Goal: Information Seeking & Learning: Check status

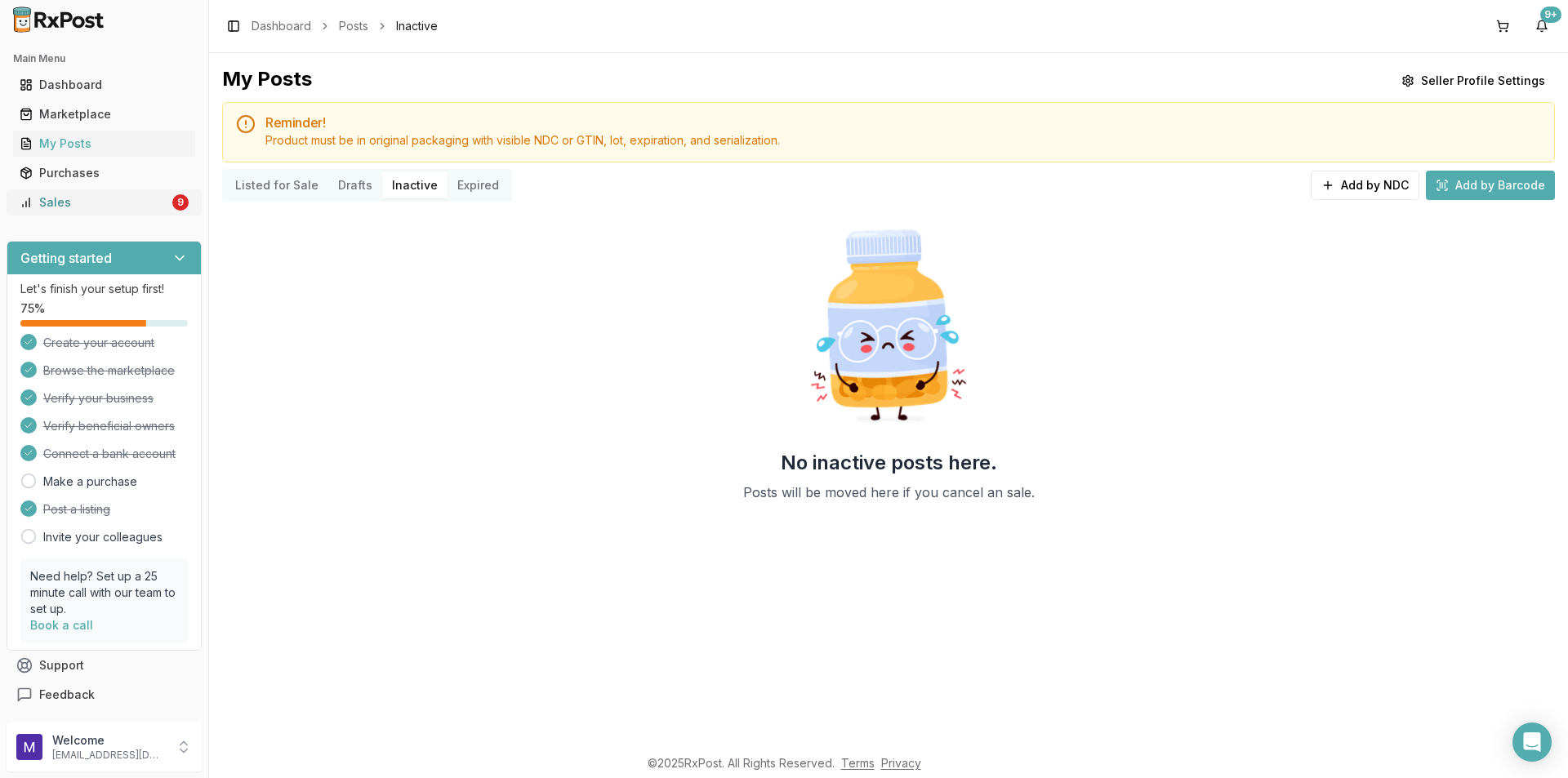
click at [69, 190] on link "Sales 9" at bounding box center [104, 202] width 182 height 29
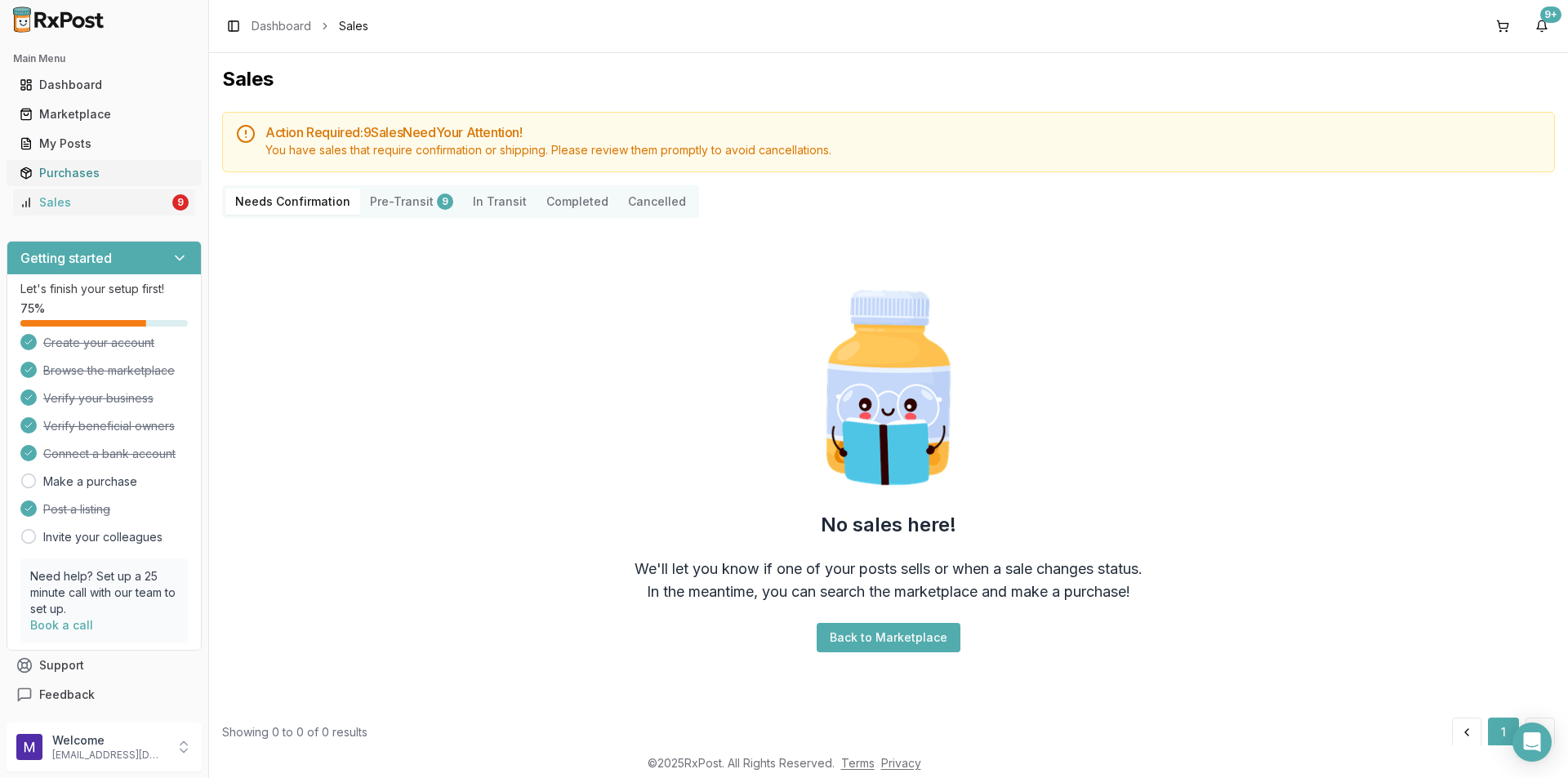
click at [69, 170] on div "Purchases" at bounding box center [104, 173] width 169 height 17
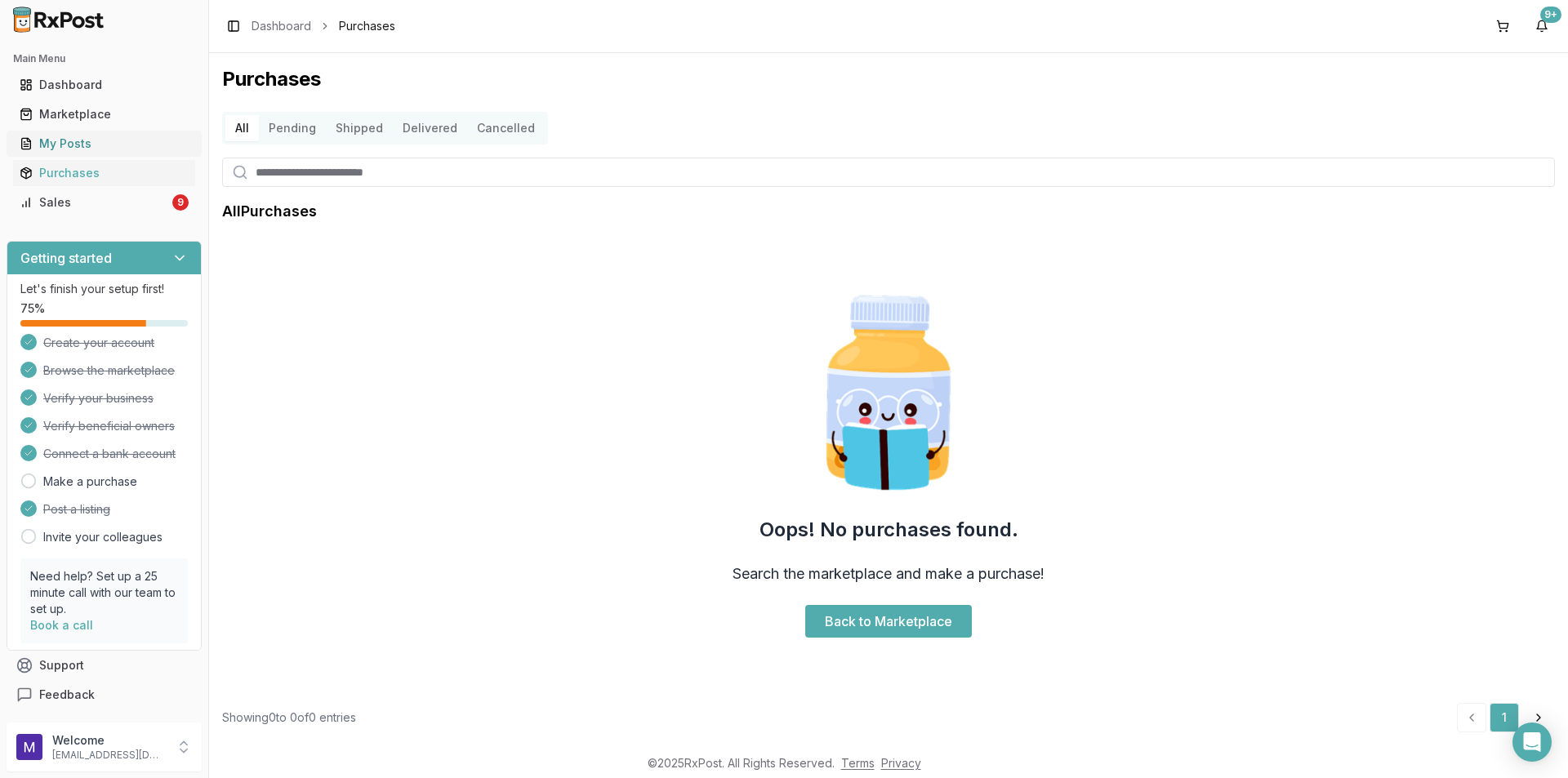
click at [79, 146] on div "My Posts" at bounding box center [104, 144] width 169 height 17
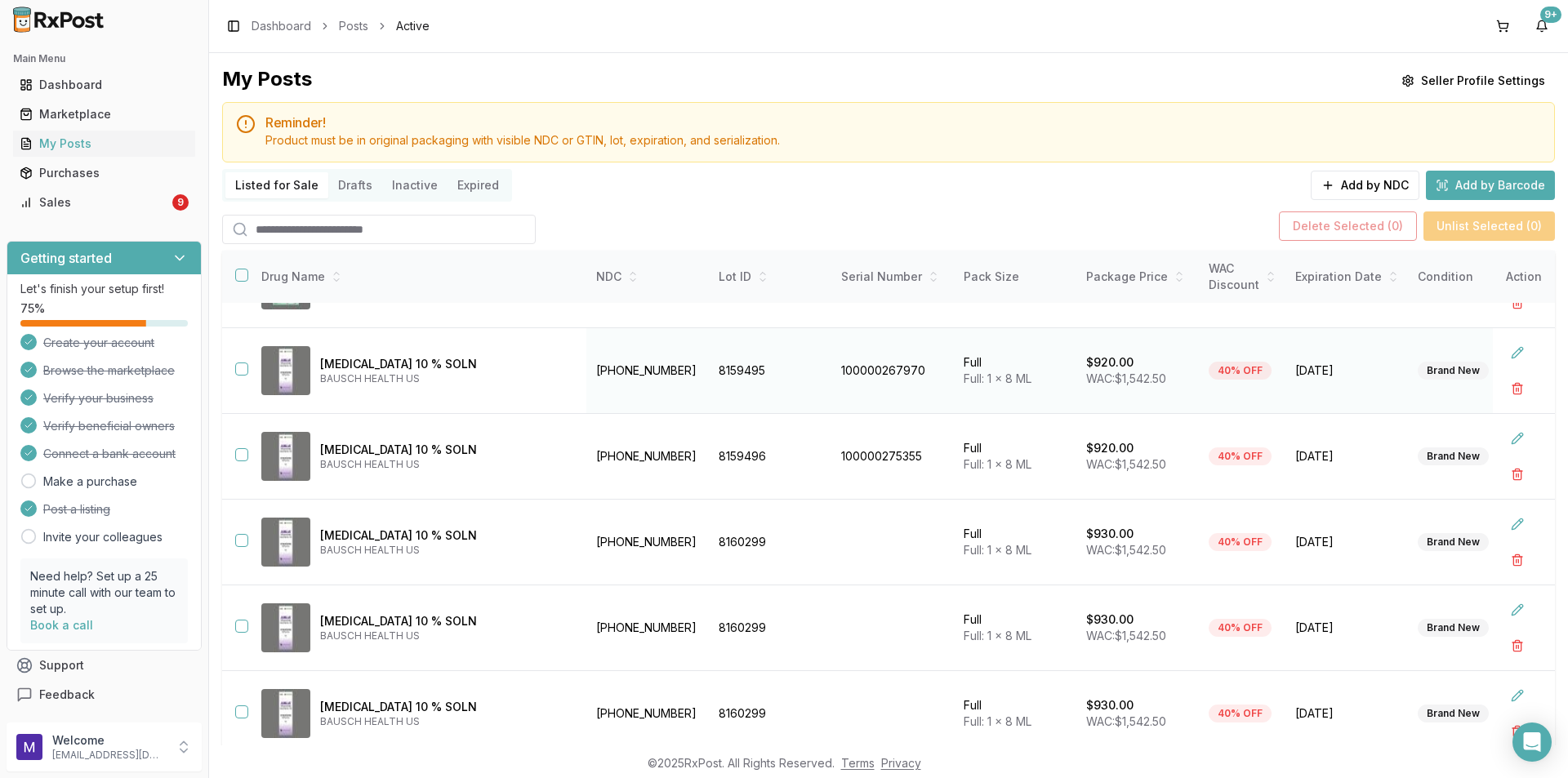
scroll to position [411, 0]
drag, startPoint x: 626, startPoint y: 537, endPoint x: 532, endPoint y: 522, distance: 95.2
click at [587, 522] on td "[PHONE_NUMBER]" at bounding box center [648, 542] width 123 height 86
copy td "[PHONE_NUMBER]"
click at [163, 109] on div "Marketplace" at bounding box center [104, 114] width 169 height 17
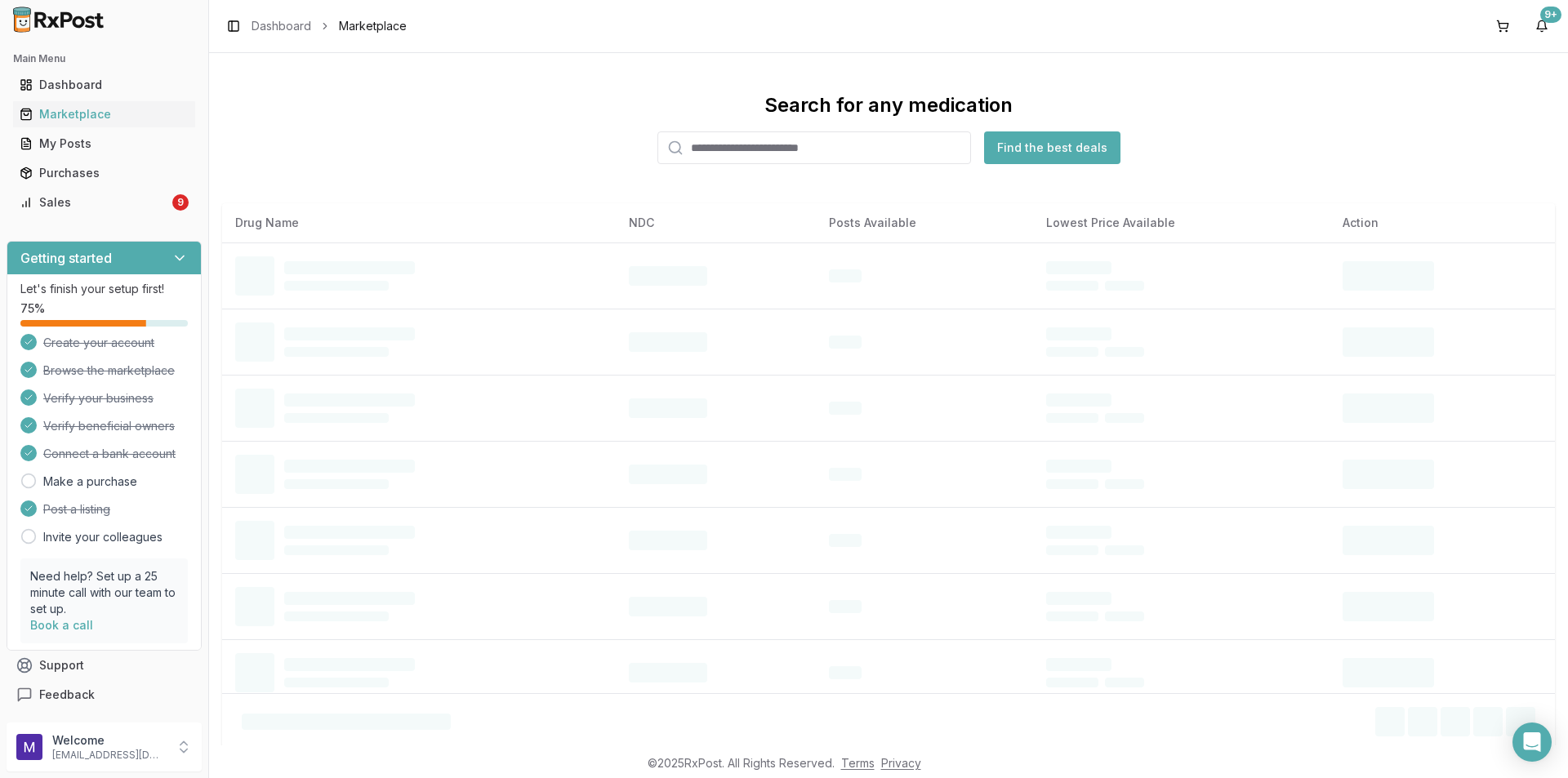
click at [733, 148] on input "search" at bounding box center [814, 147] width 313 height 33
paste input "**********"
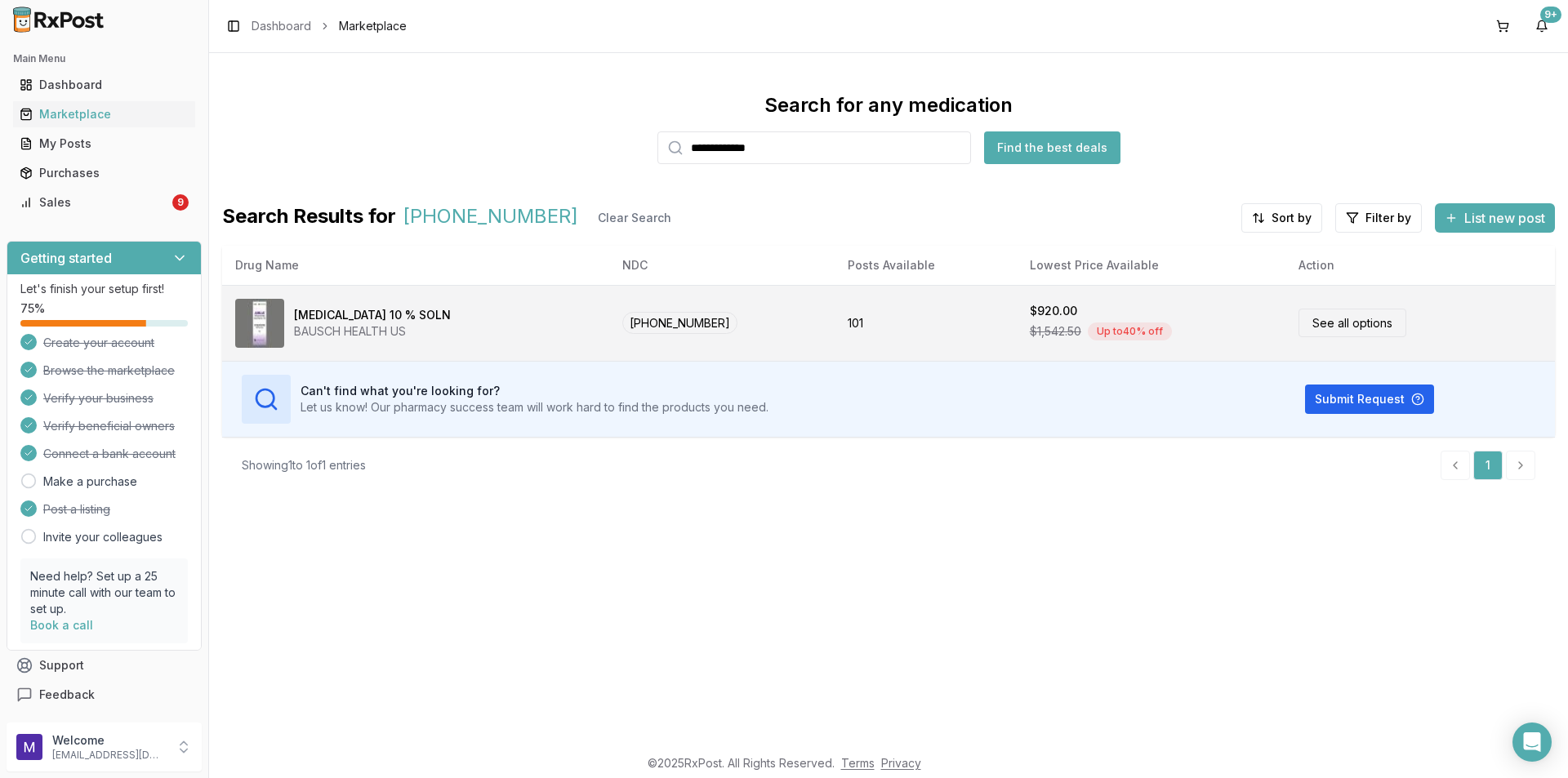
type input "**********"
click at [1309, 325] on link "See all options" at bounding box center [1353, 323] width 108 height 28
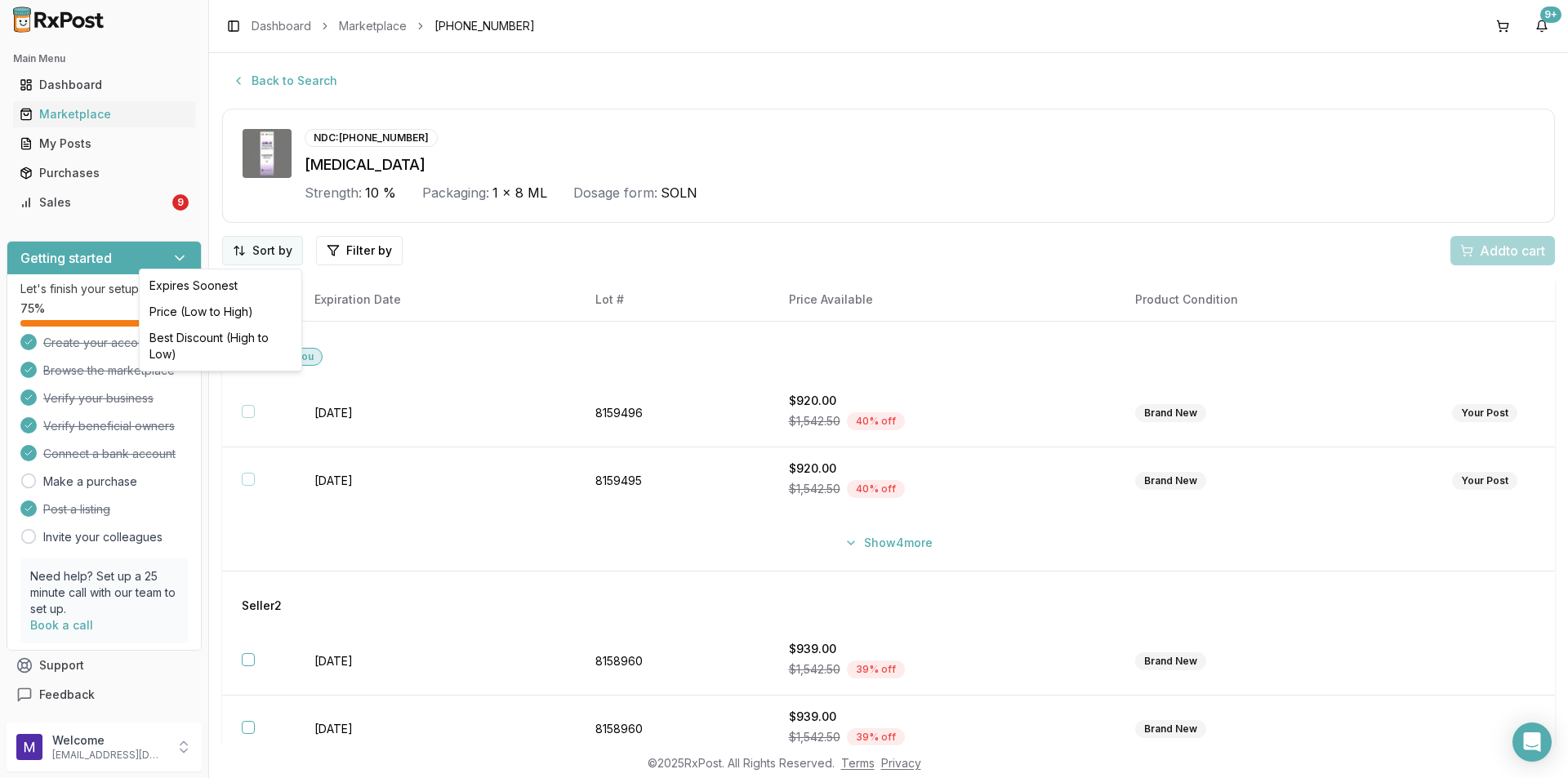
click at [268, 250] on html "Main Menu Dashboard Marketplace My Posts Purchases Sales 9 Getting started Let'…" at bounding box center [784, 389] width 1568 height 778
click at [258, 308] on div "Price (Low to High)" at bounding box center [221, 312] width 155 height 26
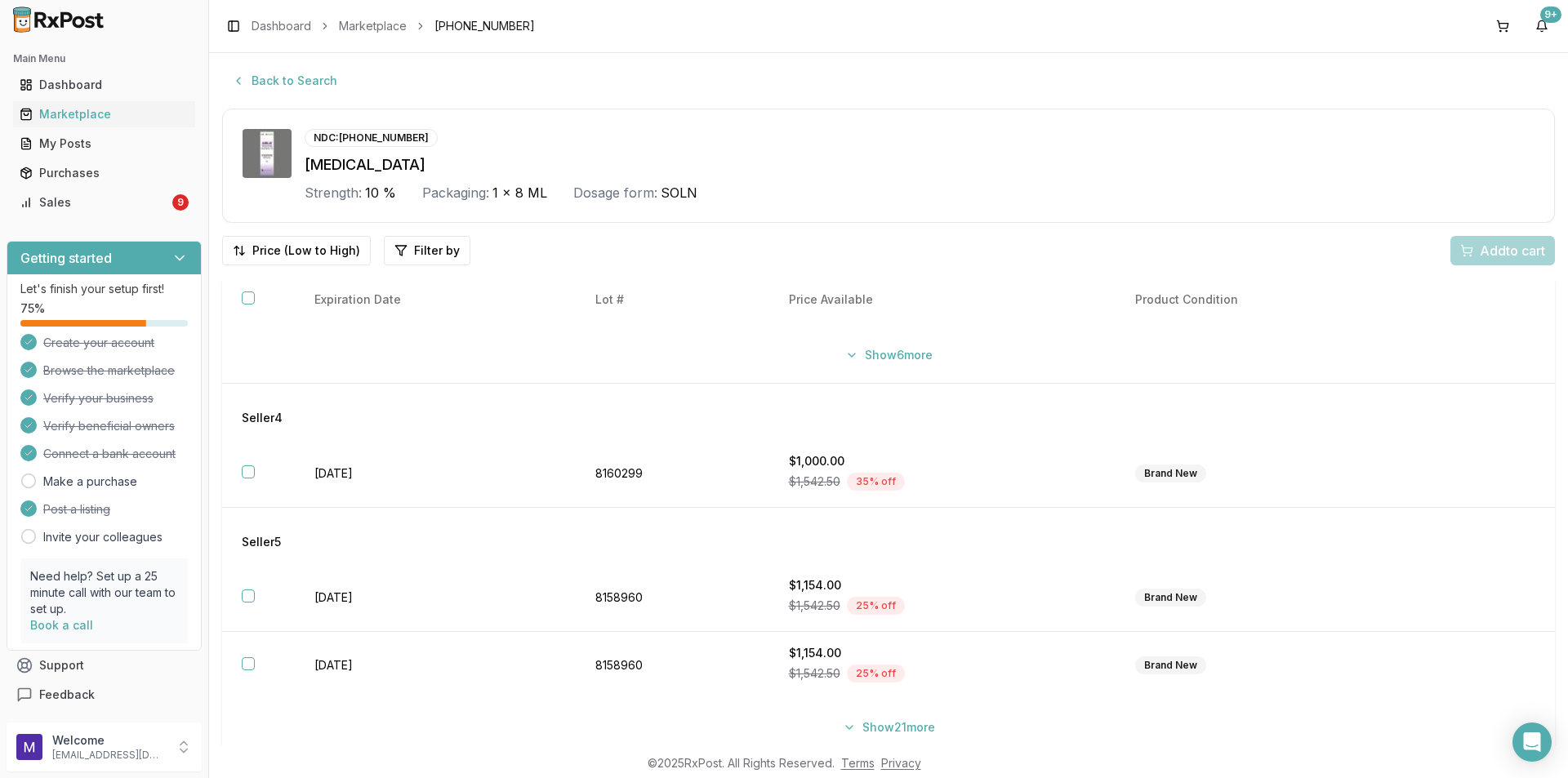
scroll to position [898, 0]
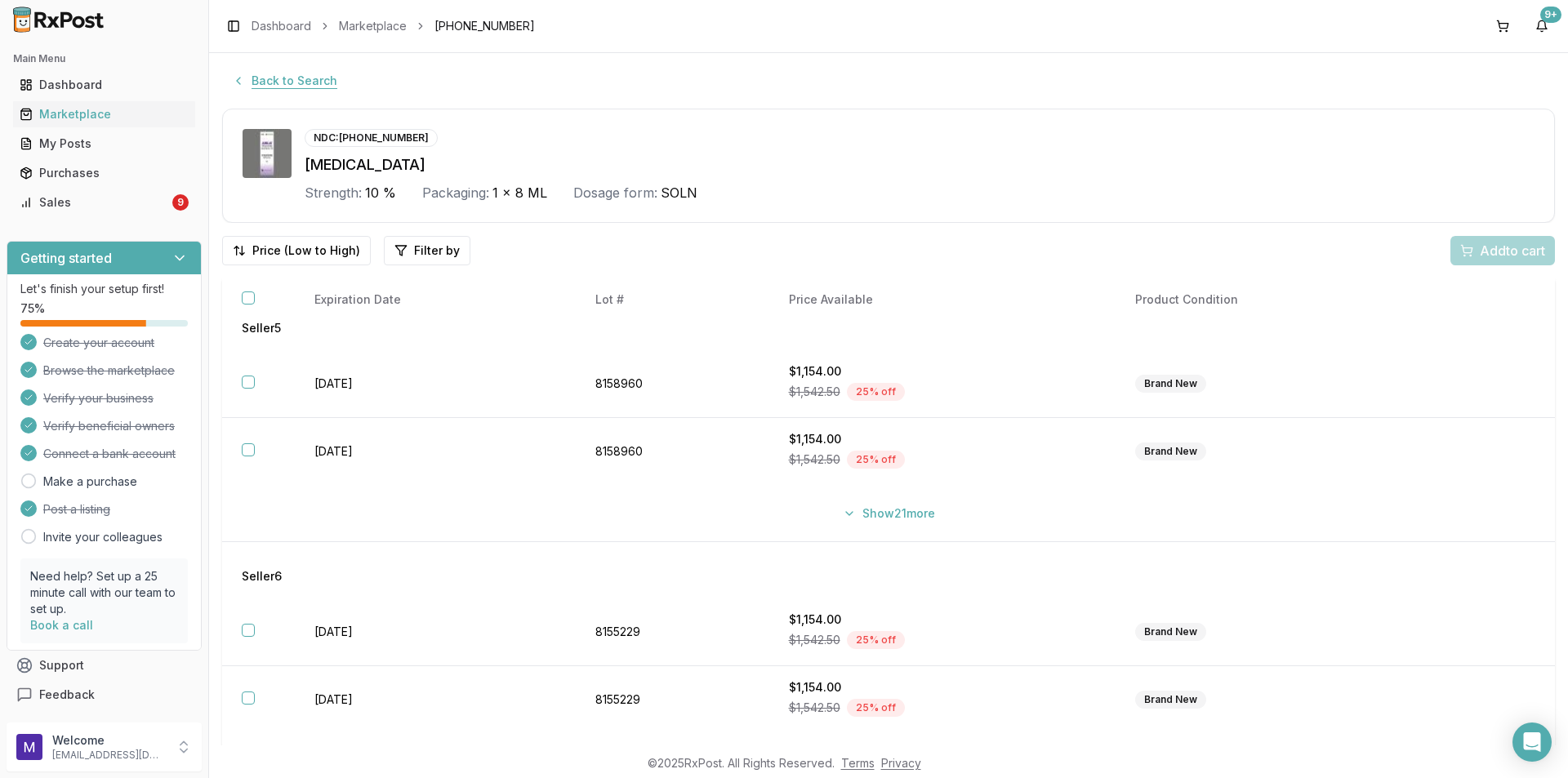
click at [269, 82] on button "Back to Search" at bounding box center [285, 80] width 125 height 29
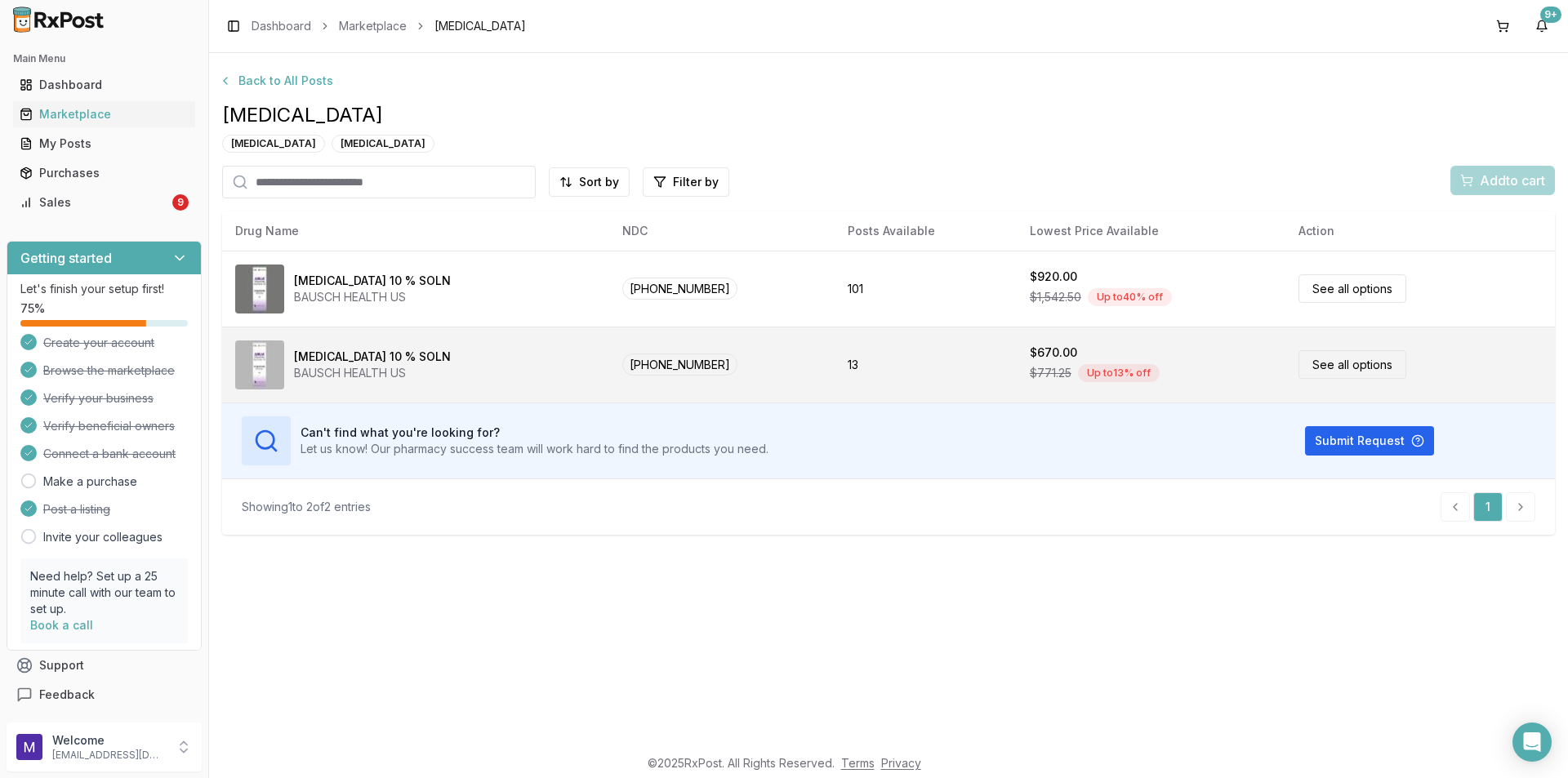
click at [1311, 361] on link "See all options" at bounding box center [1353, 364] width 108 height 28
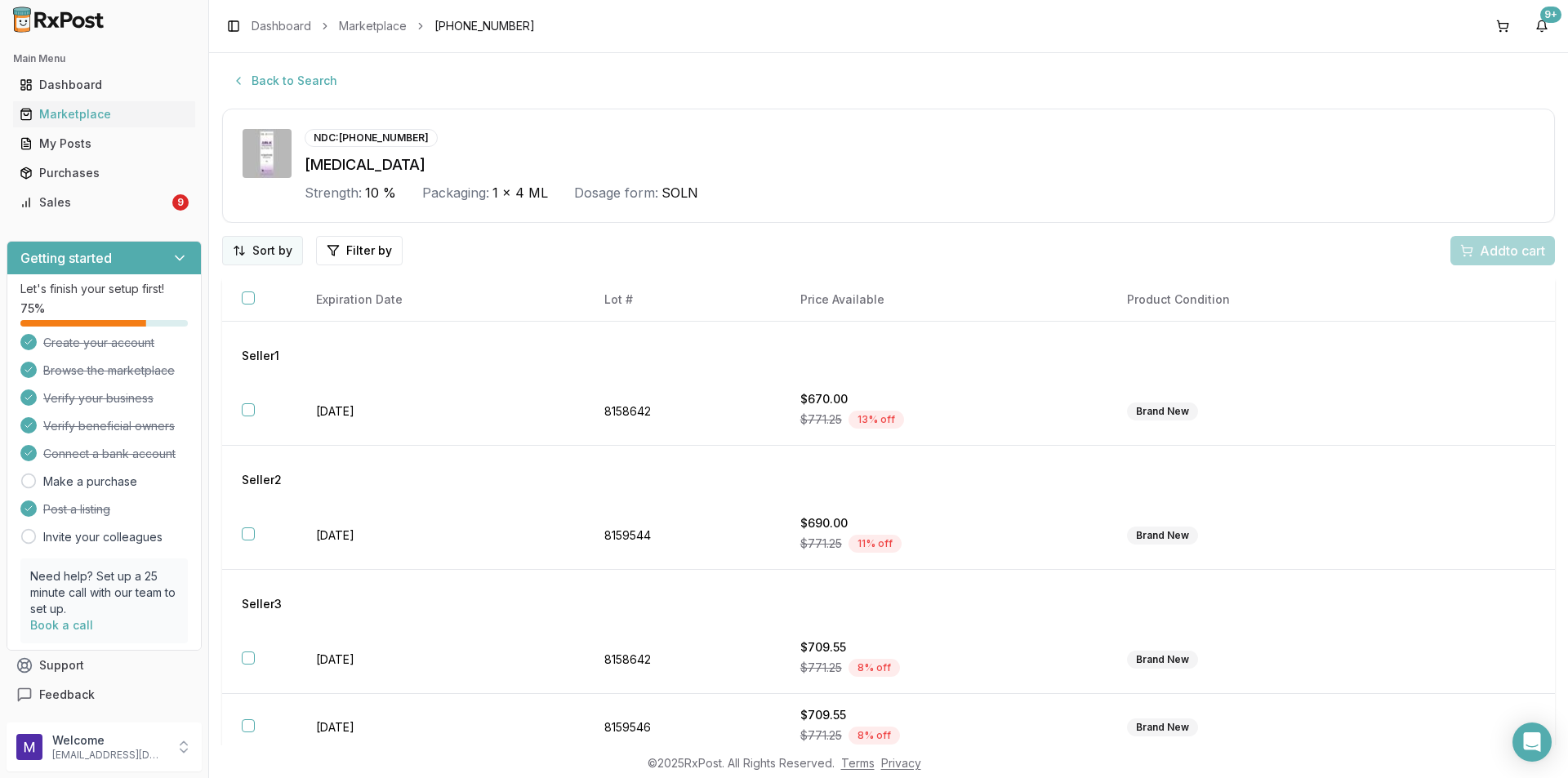
click at [283, 253] on html "Main Menu Dashboard Marketplace My Posts Purchases Sales 9 Getting started Let'…" at bounding box center [784, 389] width 1568 height 778
click at [239, 313] on div "Price (Low to High)" at bounding box center [221, 312] width 155 height 26
click at [238, 70] on button "Back to Search" at bounding box center [285, 80] width 125 height 29
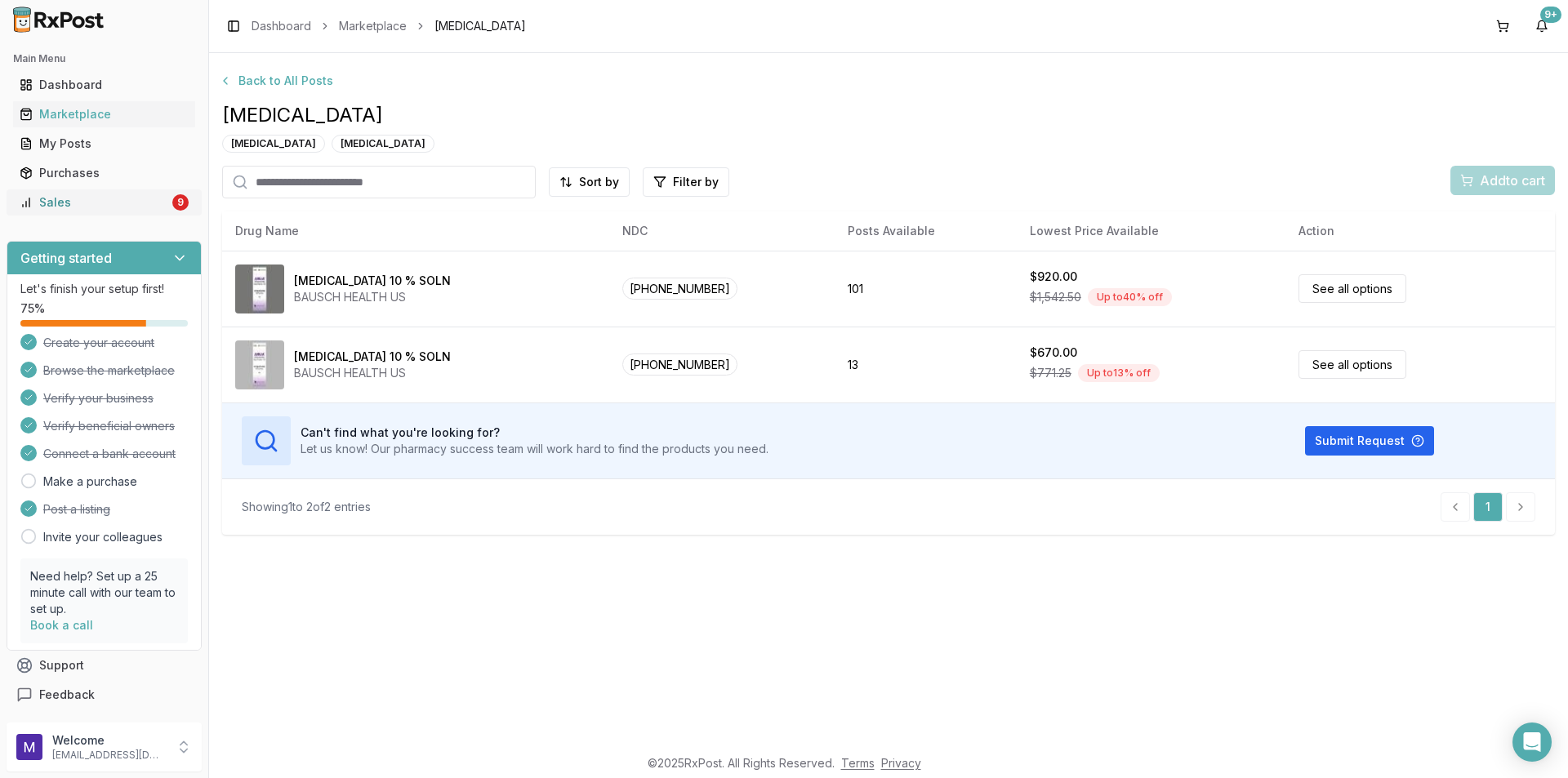
click at [77, 198] on div "Sales" at bounding box center [94, 202] width 149 height 17
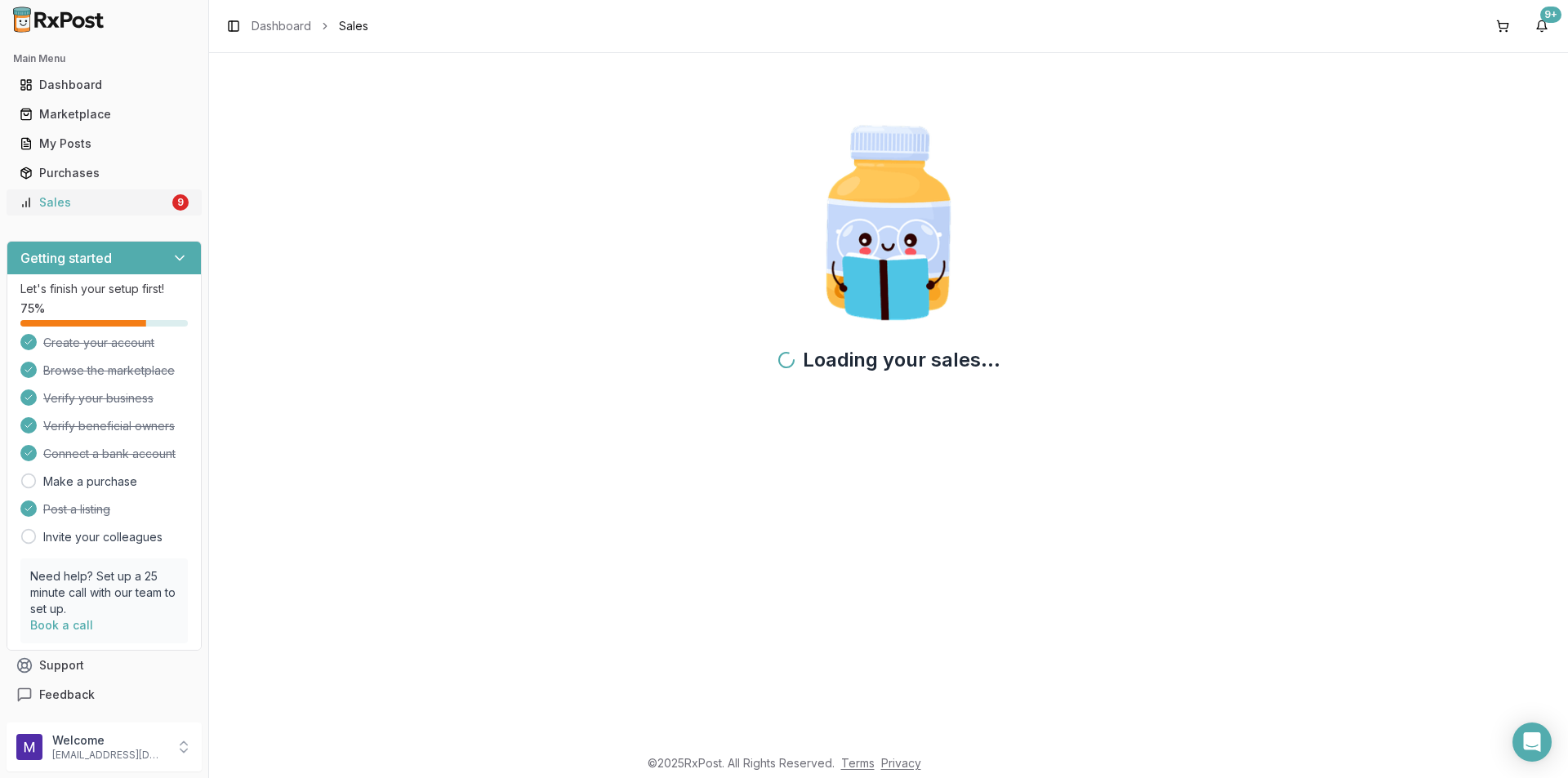
click at [77, 198] on div "Sales" at bounding box center [94, 202] width 149 height 17
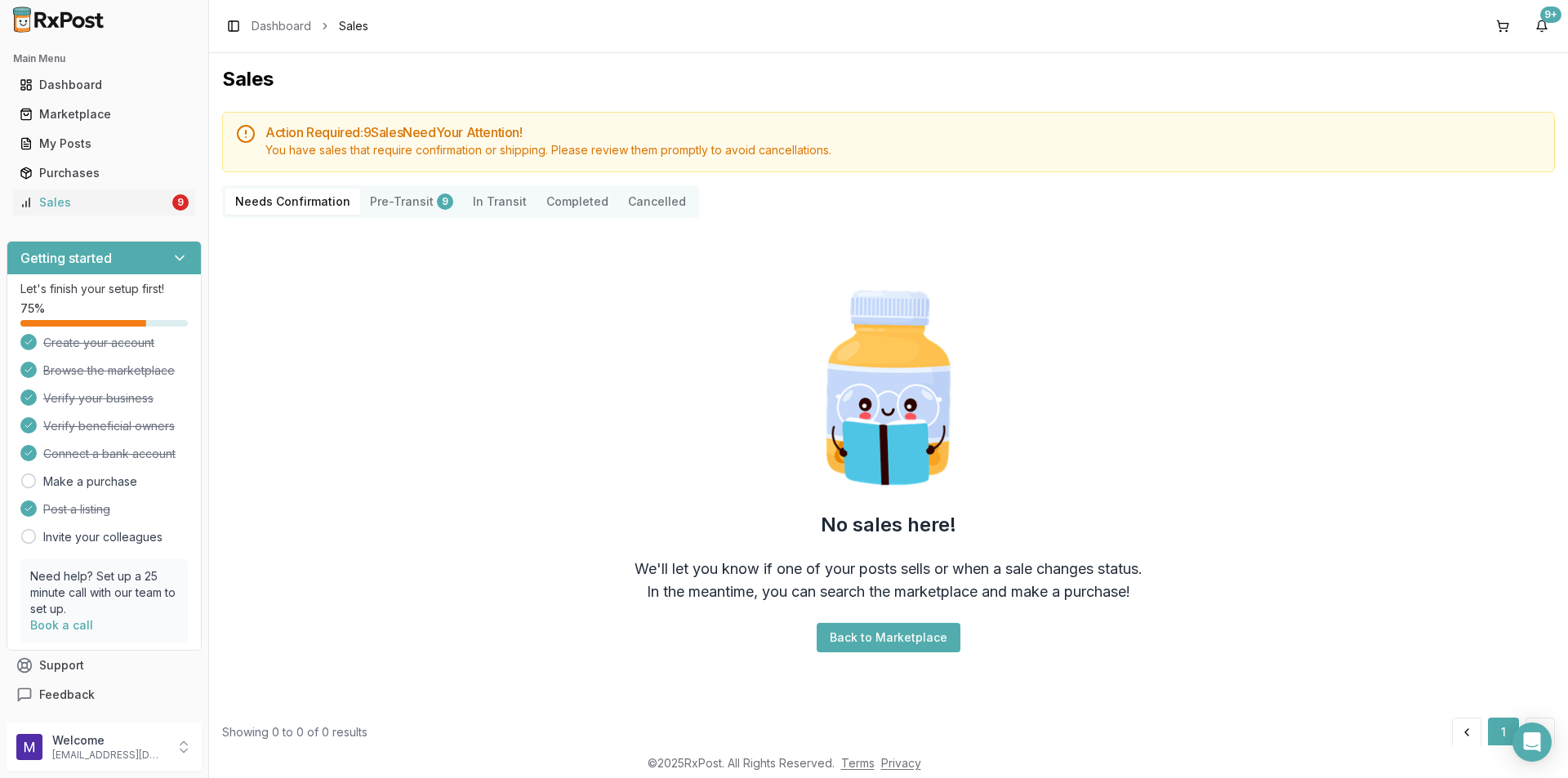
click at [499, 200] on Transit "In Transit" at bounding box center [499, 202] width 73 height 26
click at [49, 198] on div "Sales" at bounding box center [94, 202] width 149 height 17
click at [71, 153] on link "My Posts" at bounding box center [104, 143] width 182 height 29
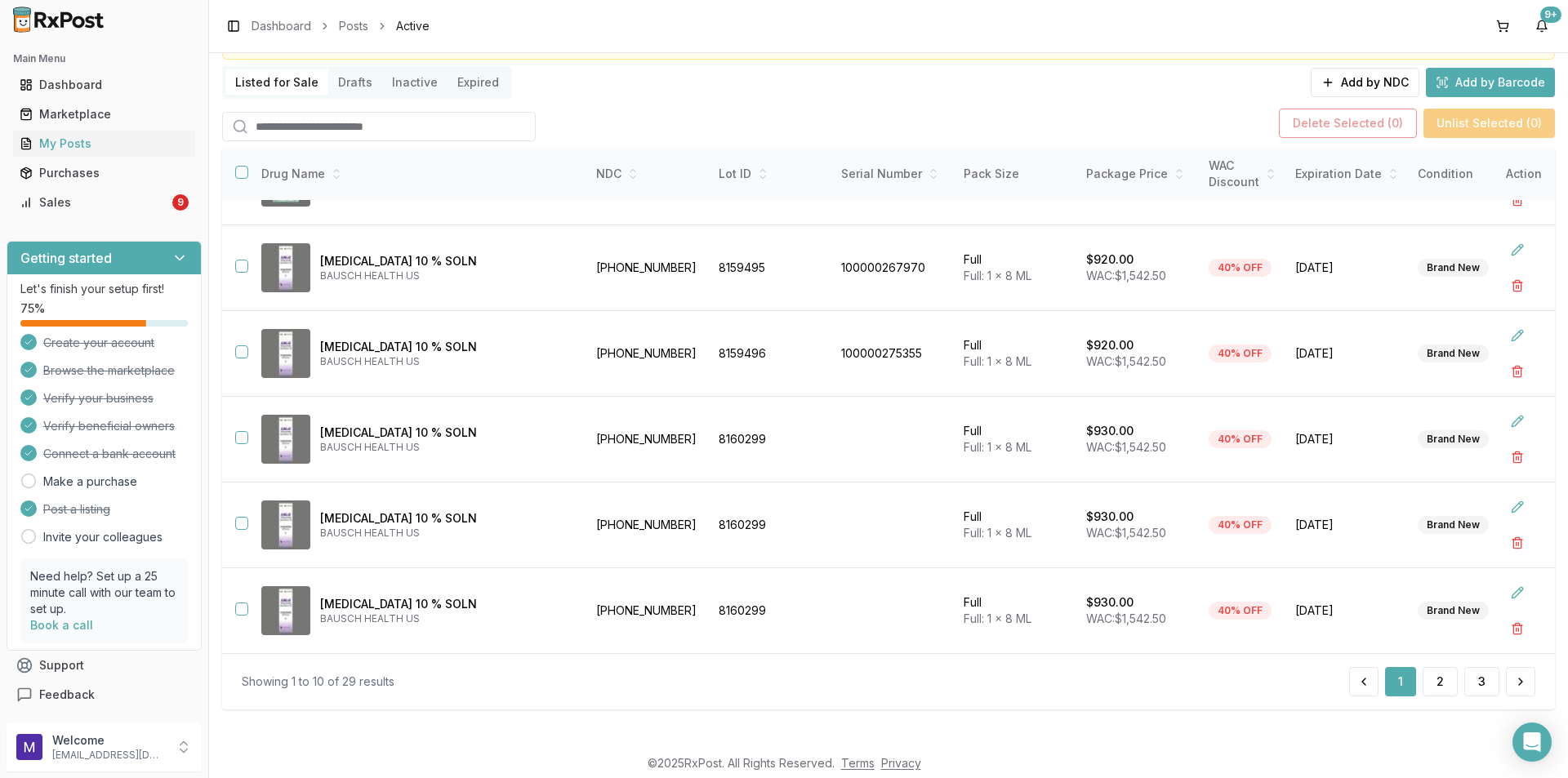
scroll to position [106, 0]
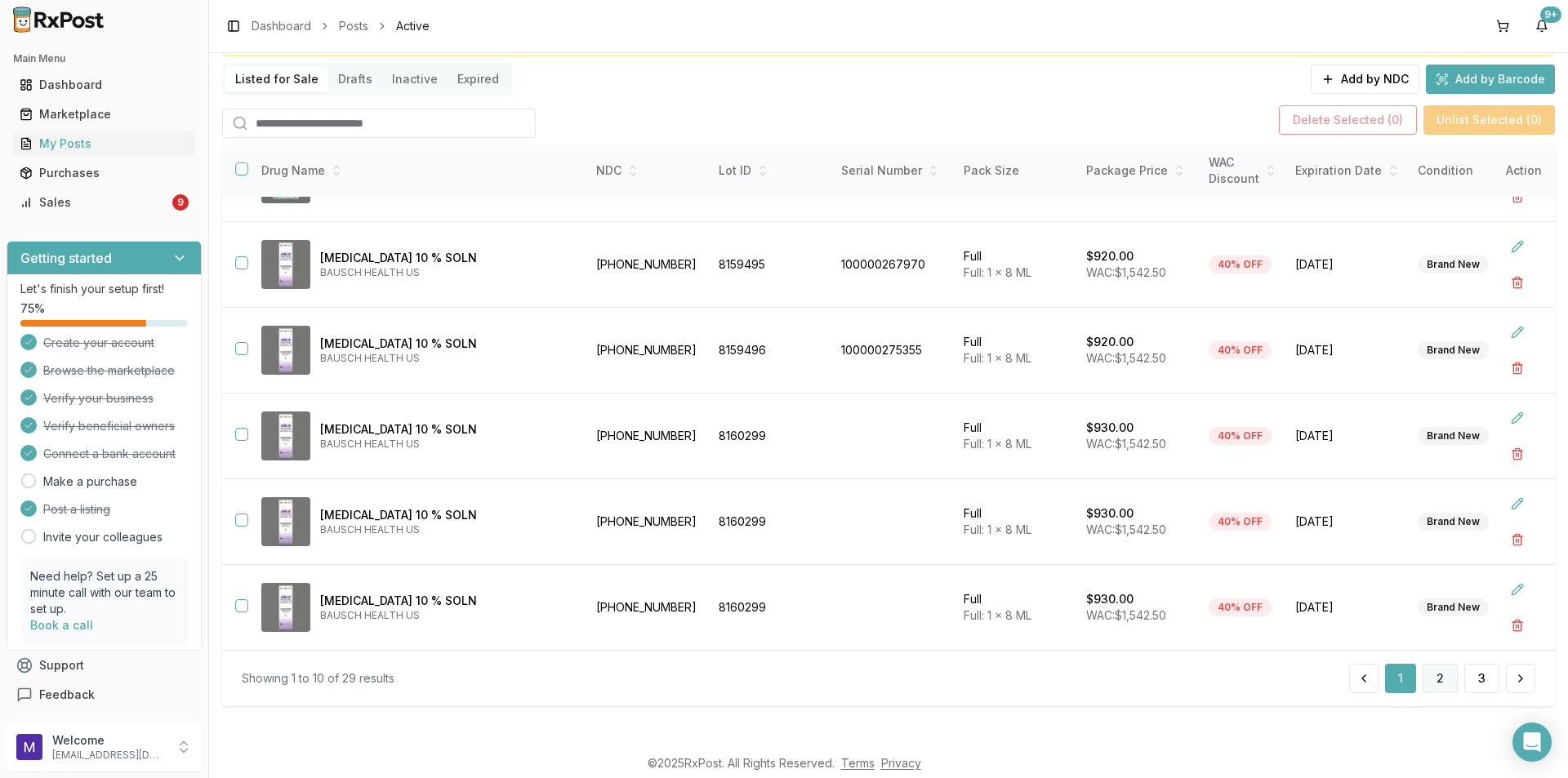
click at [1429, 681] on button "2" at bounding box center [1440, 678] width 35 height 29
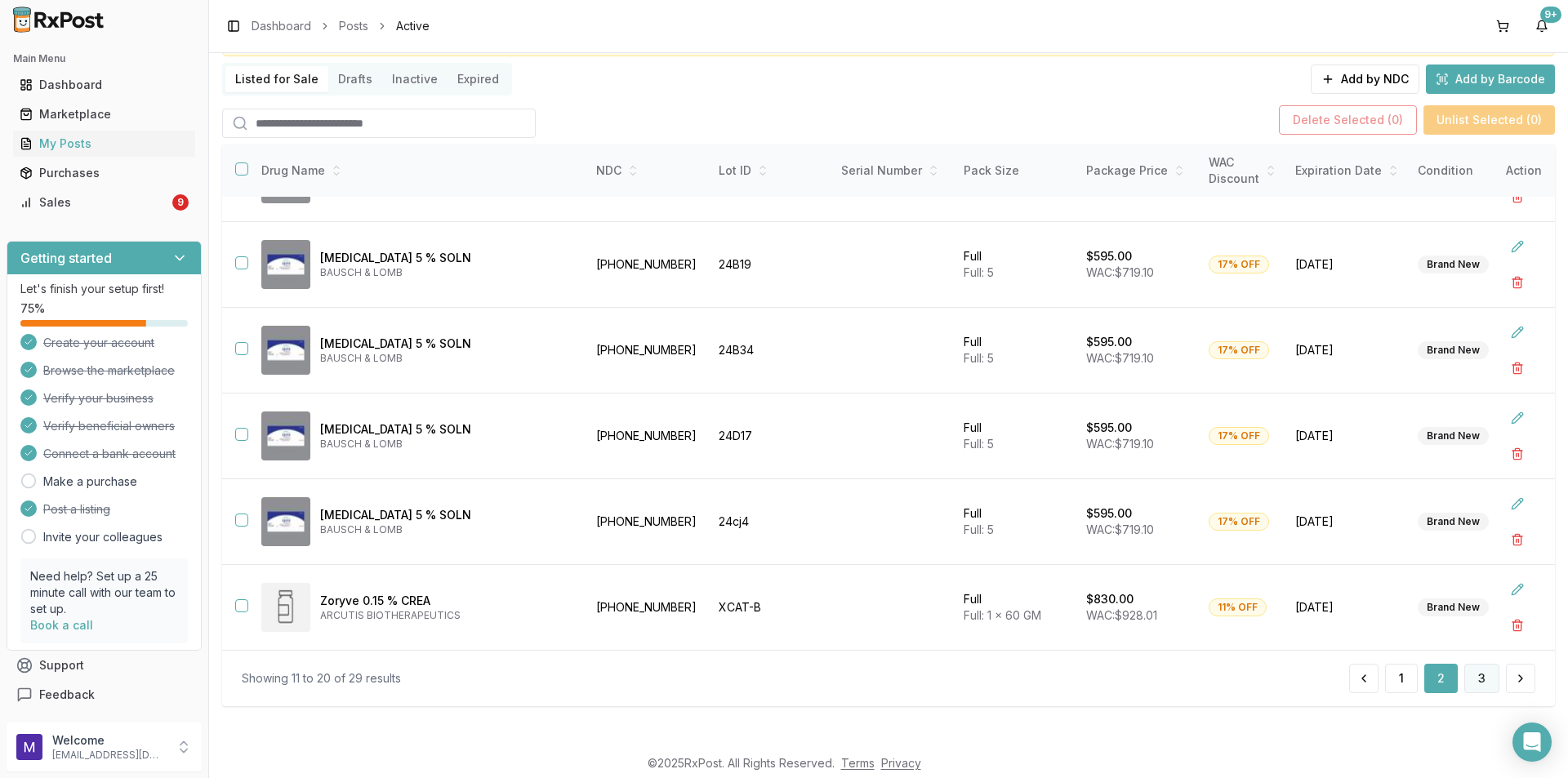
click at [1475, 677] on button "3" at bounding box center [1482, 678] width 35 height 29
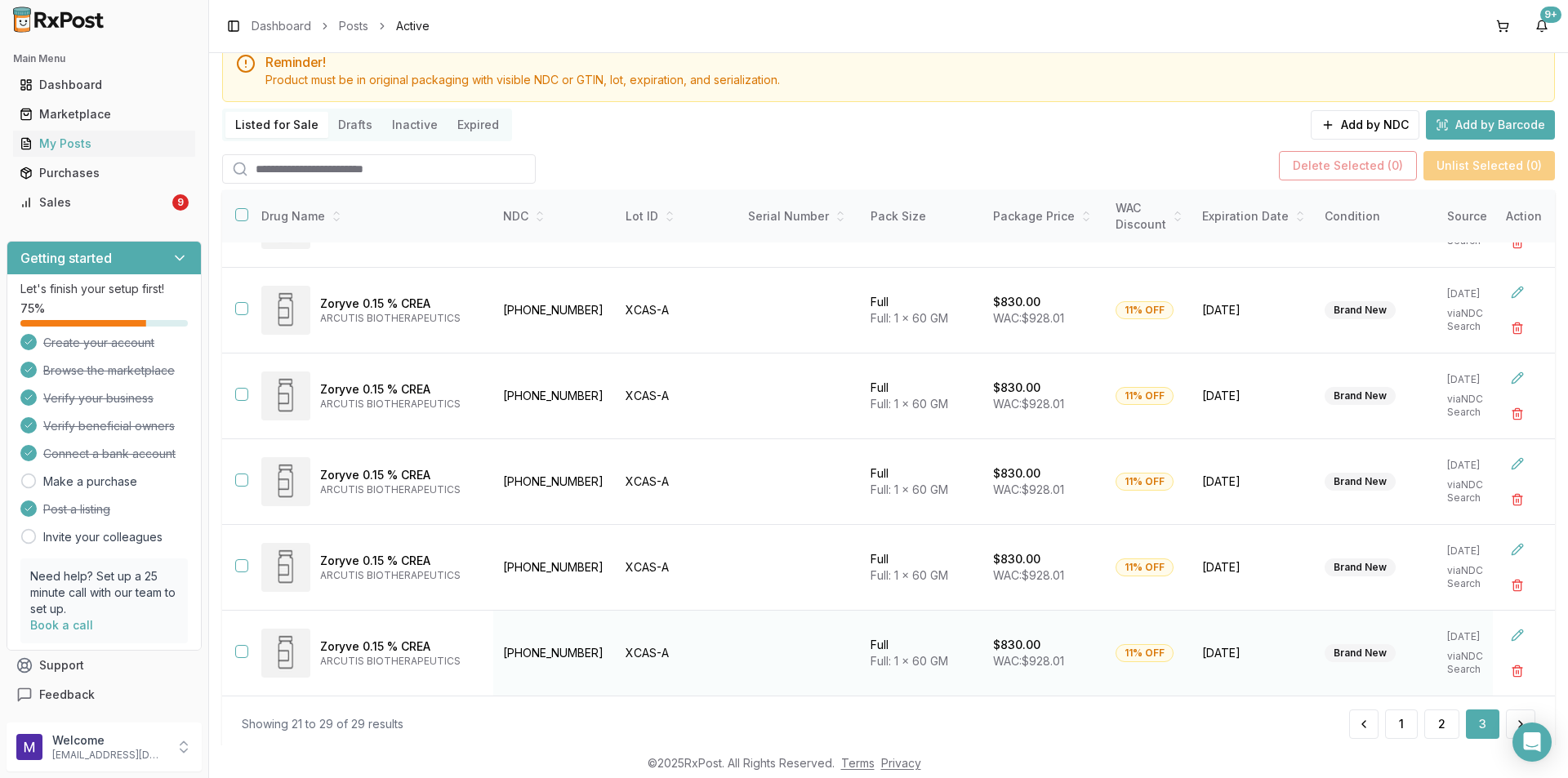
scroll to position [106, 0]
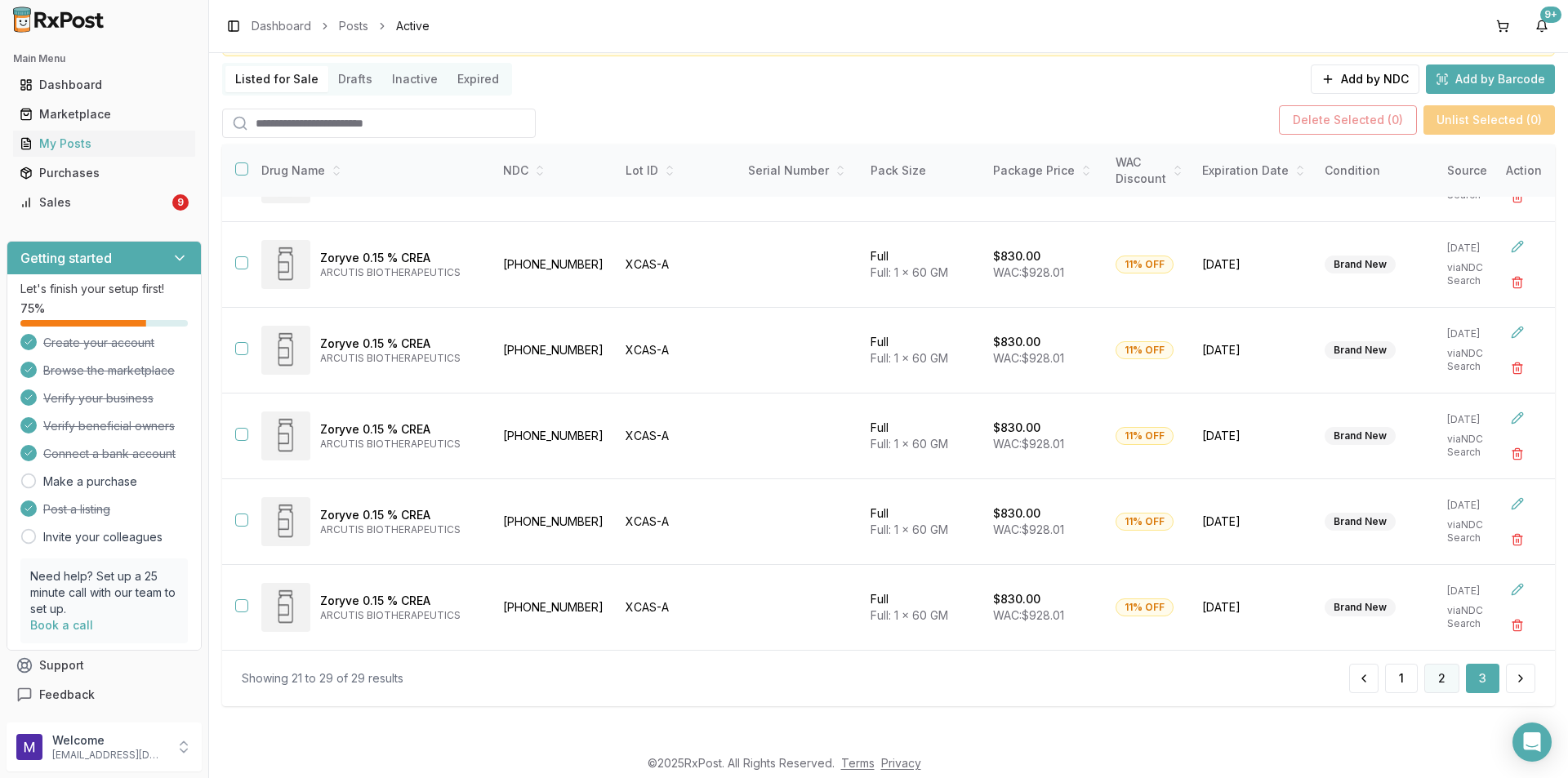
click at [1438, 684] on button "2" at bounding box center [1442, 678] width 35 height 29
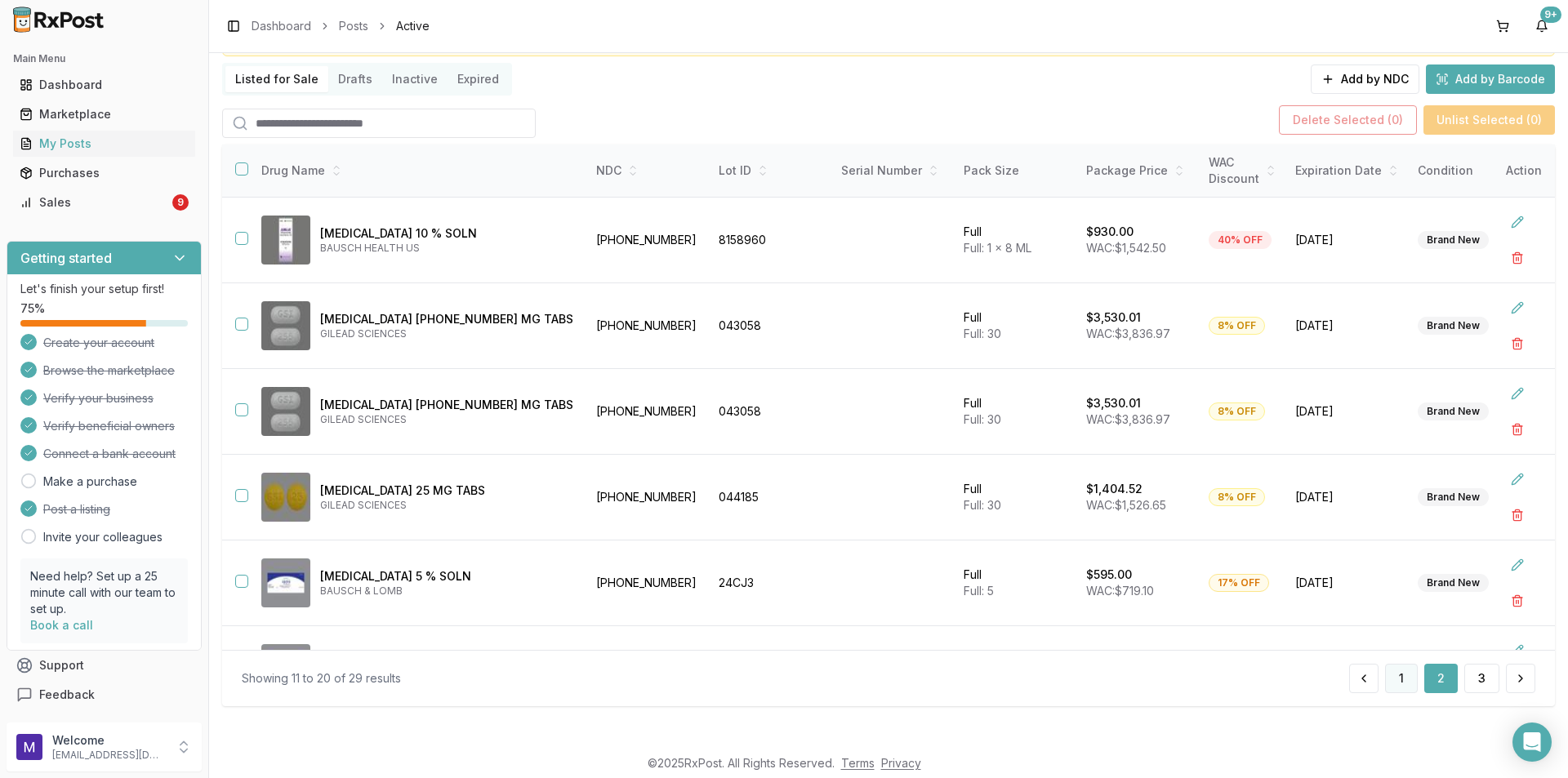
click at [1397, 691] on button "1" at bounding box center [1401, 678] width 33 height 29
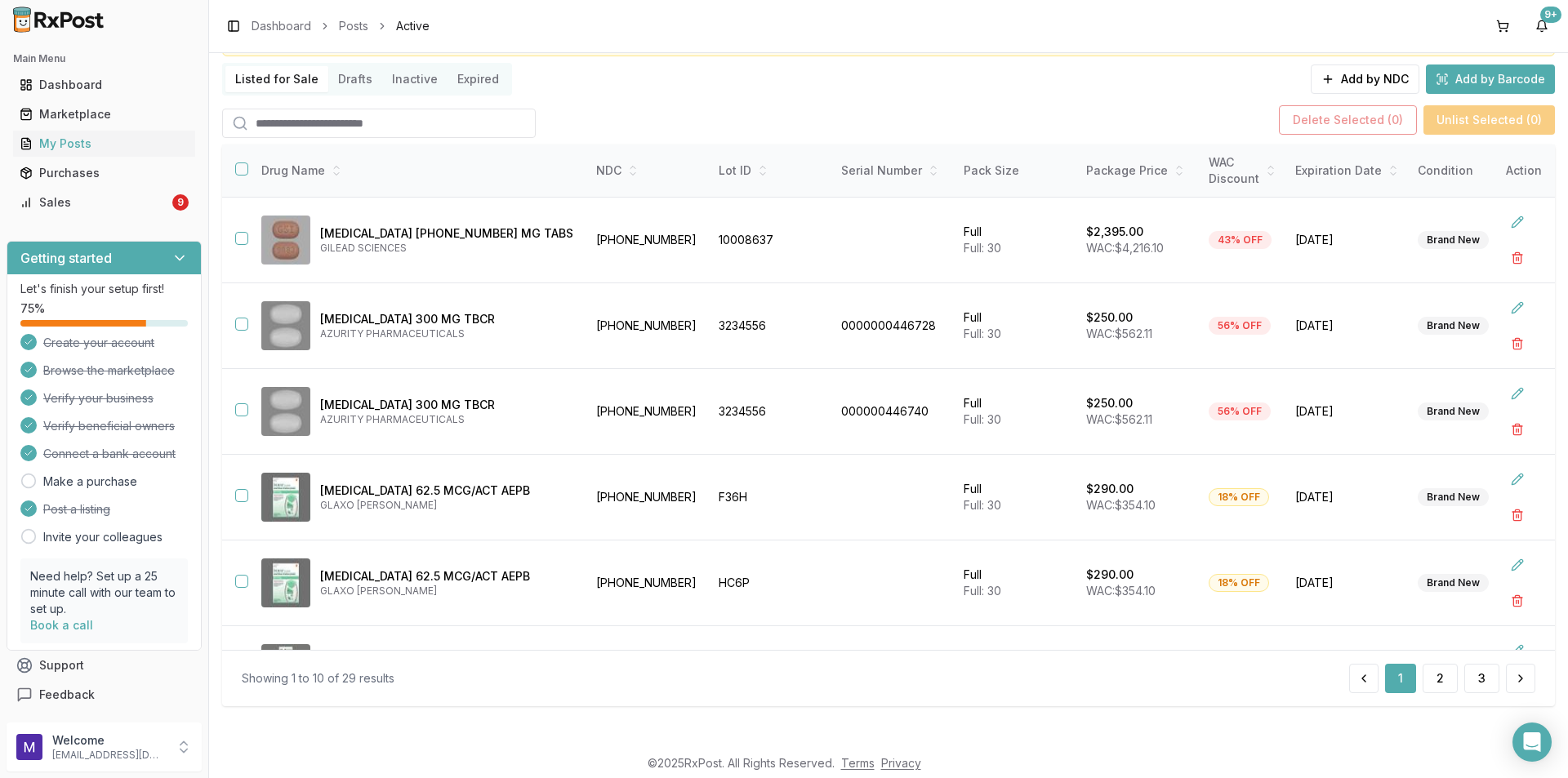
click at [274, 130] on input "search" at bounding box center [379, 123] width 313 height 29
type input "*"
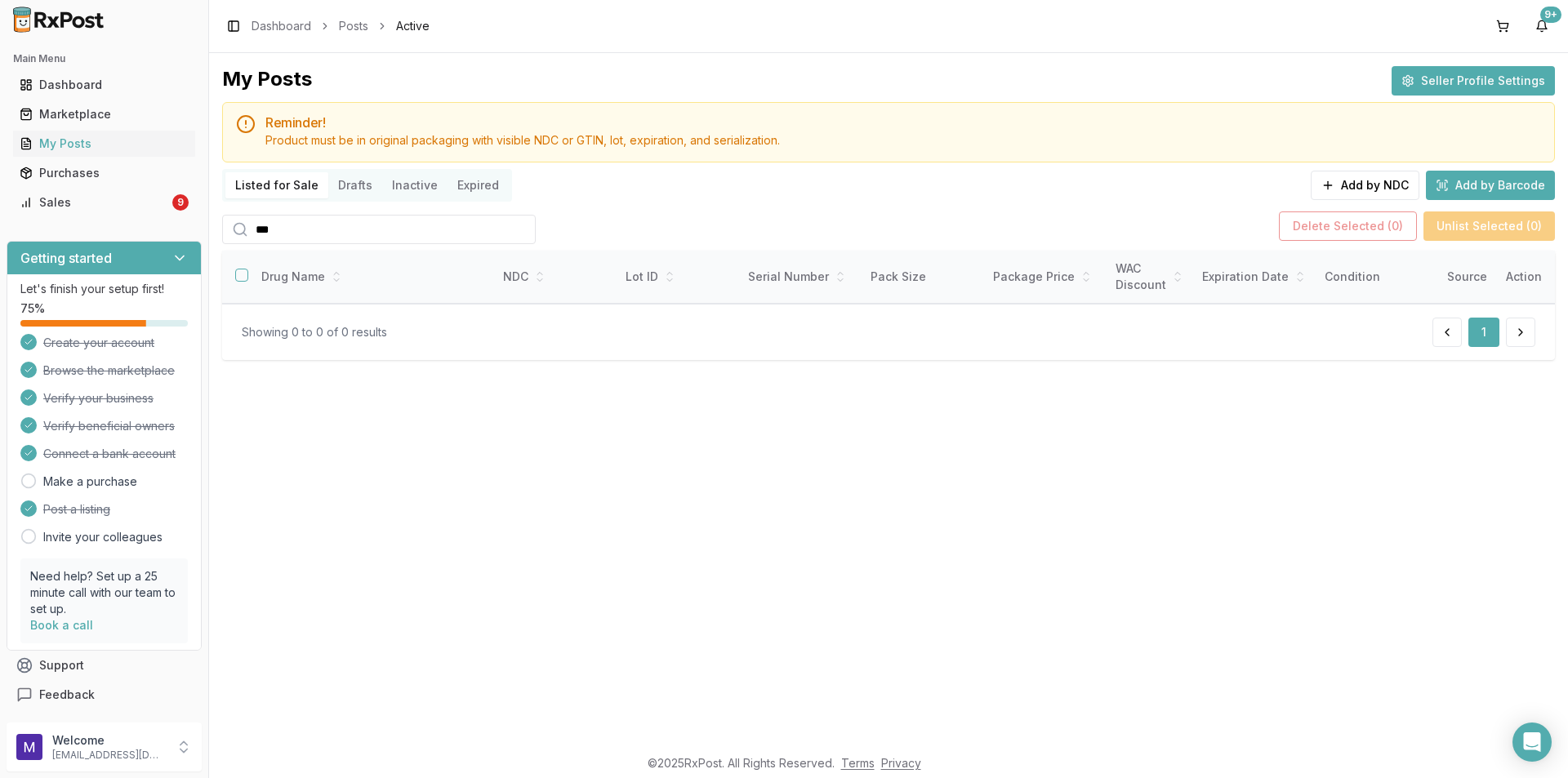
type input "***"
click at [115, 84] on div "Dashboard" at bounding box center [104, 85] width 169 height 17
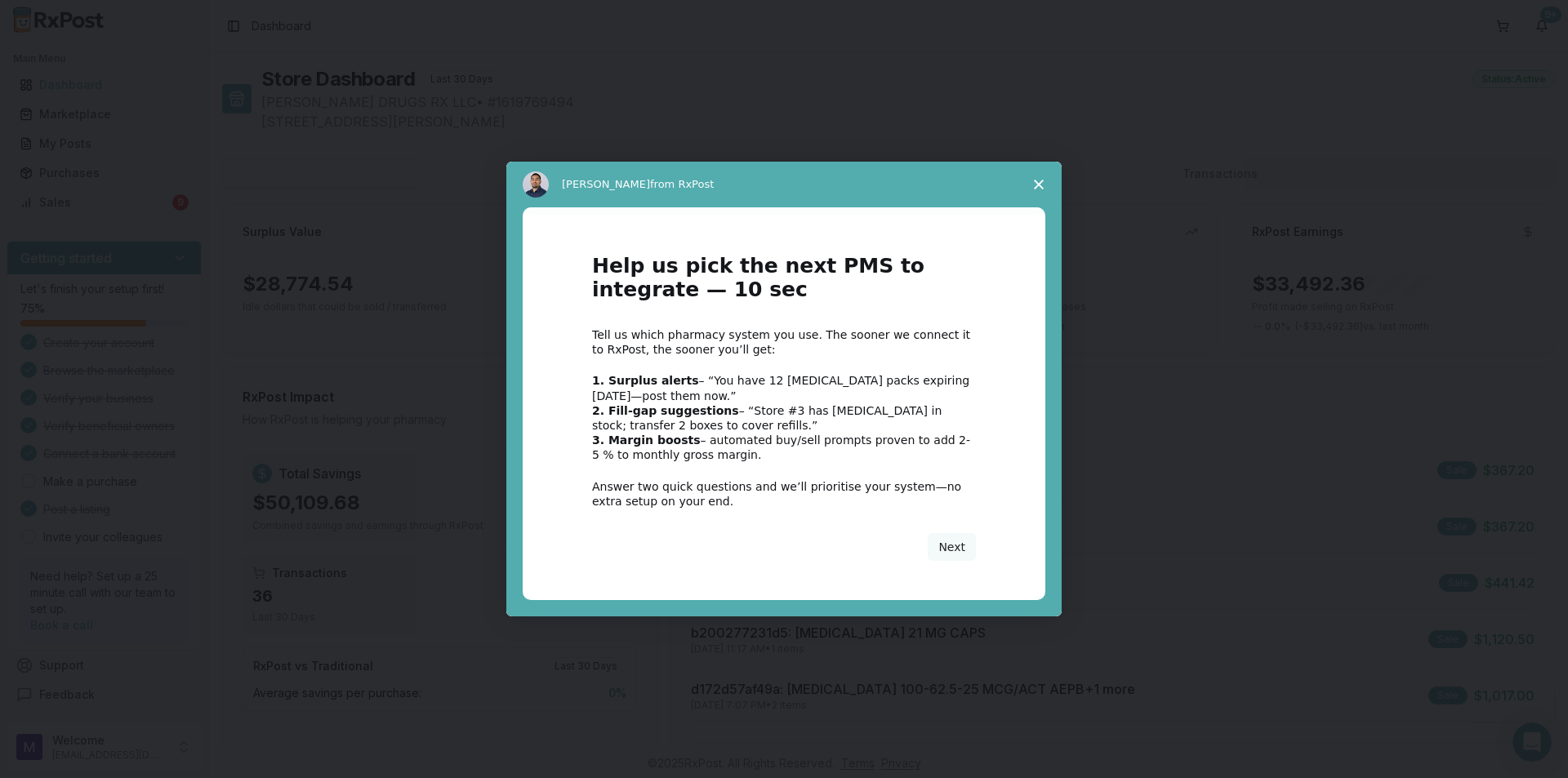
click at [1039, 179] on span "Close survey" at bounding box center [1039, 184] width 46 height 46
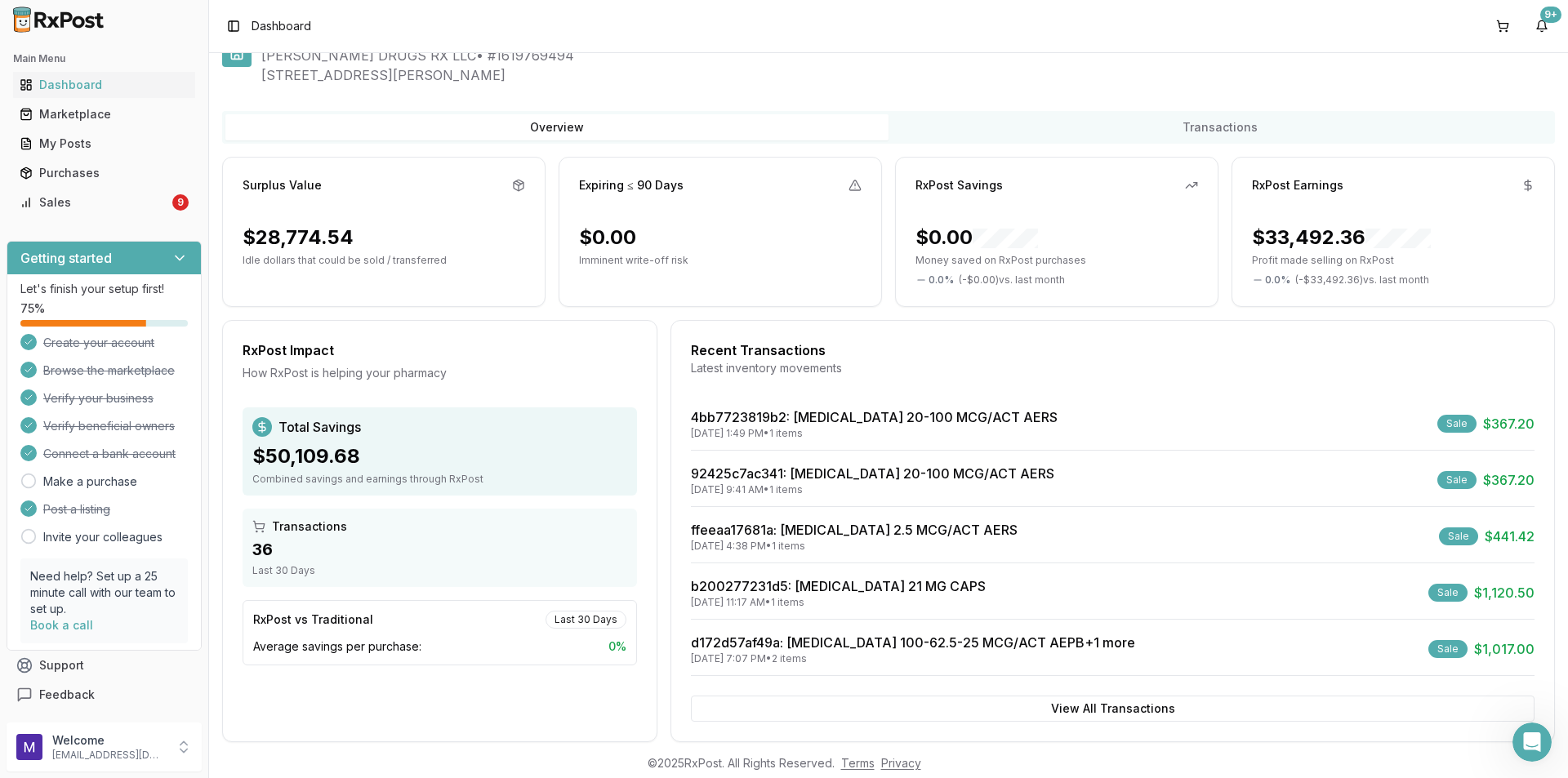
scroll to position [70, 0]
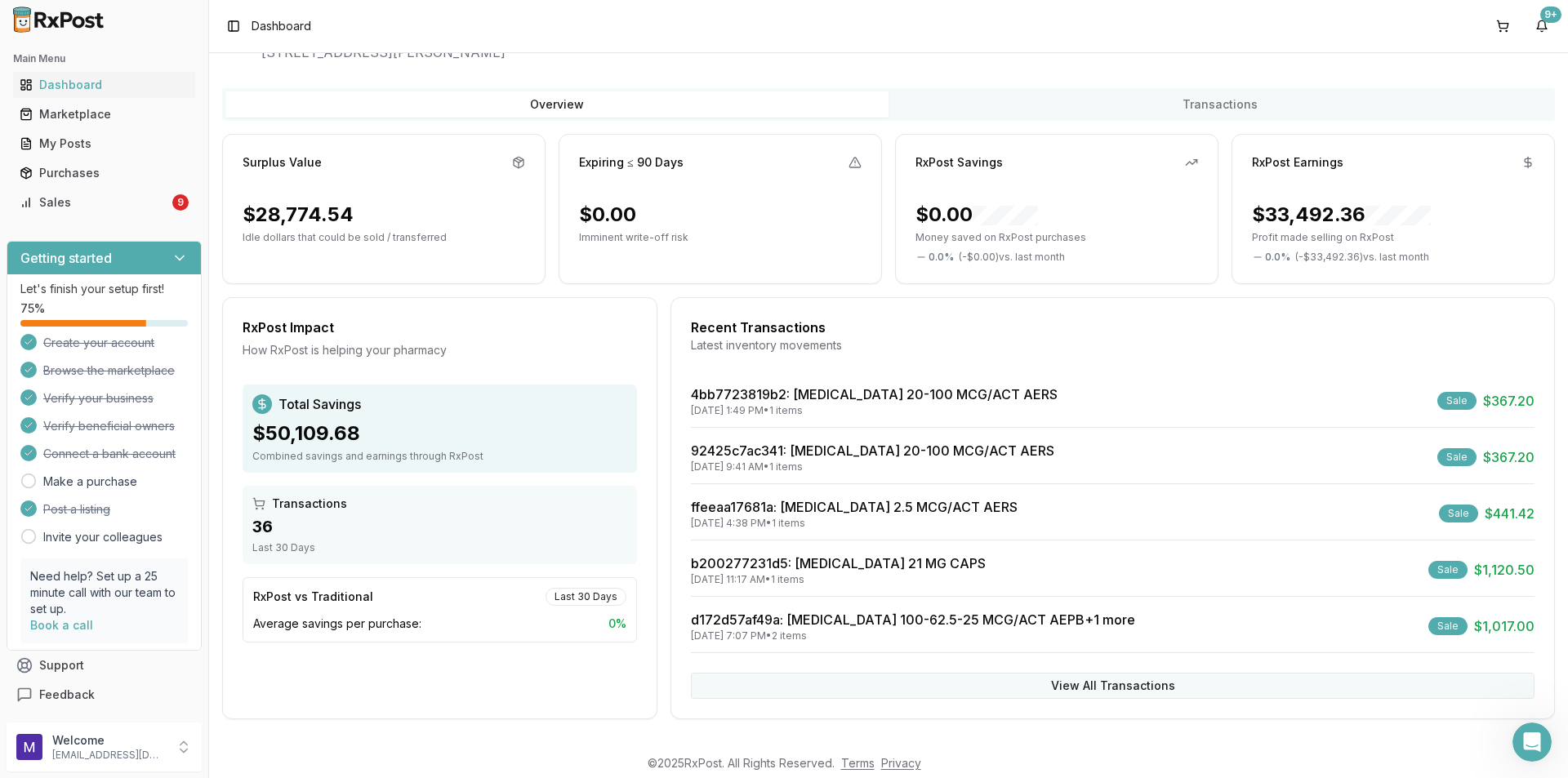
click at [1084, 690] on button "View All Transactions" at bounding box center [1113, 686] width 844 height 26
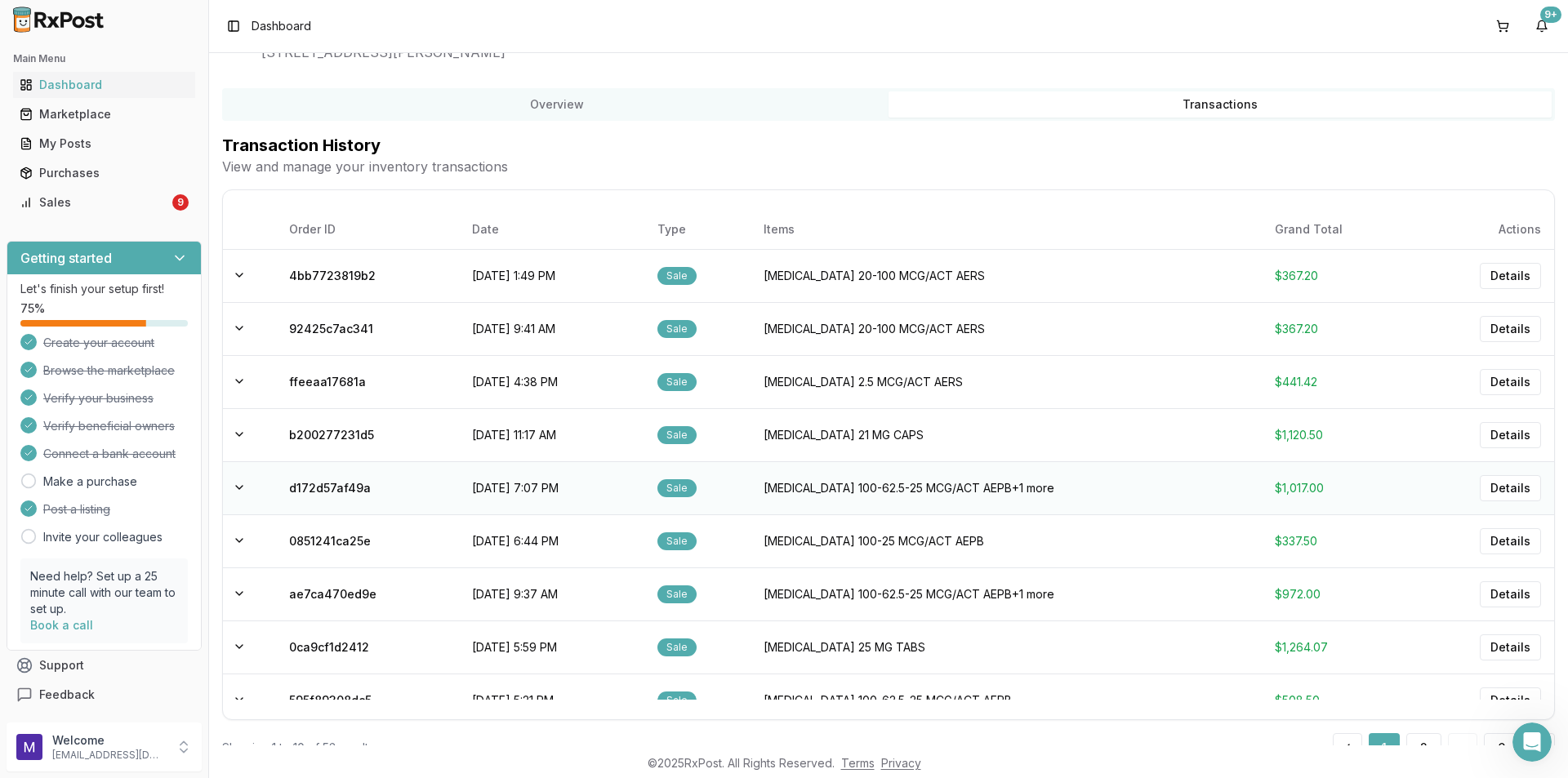
scroll to position [7, 0]
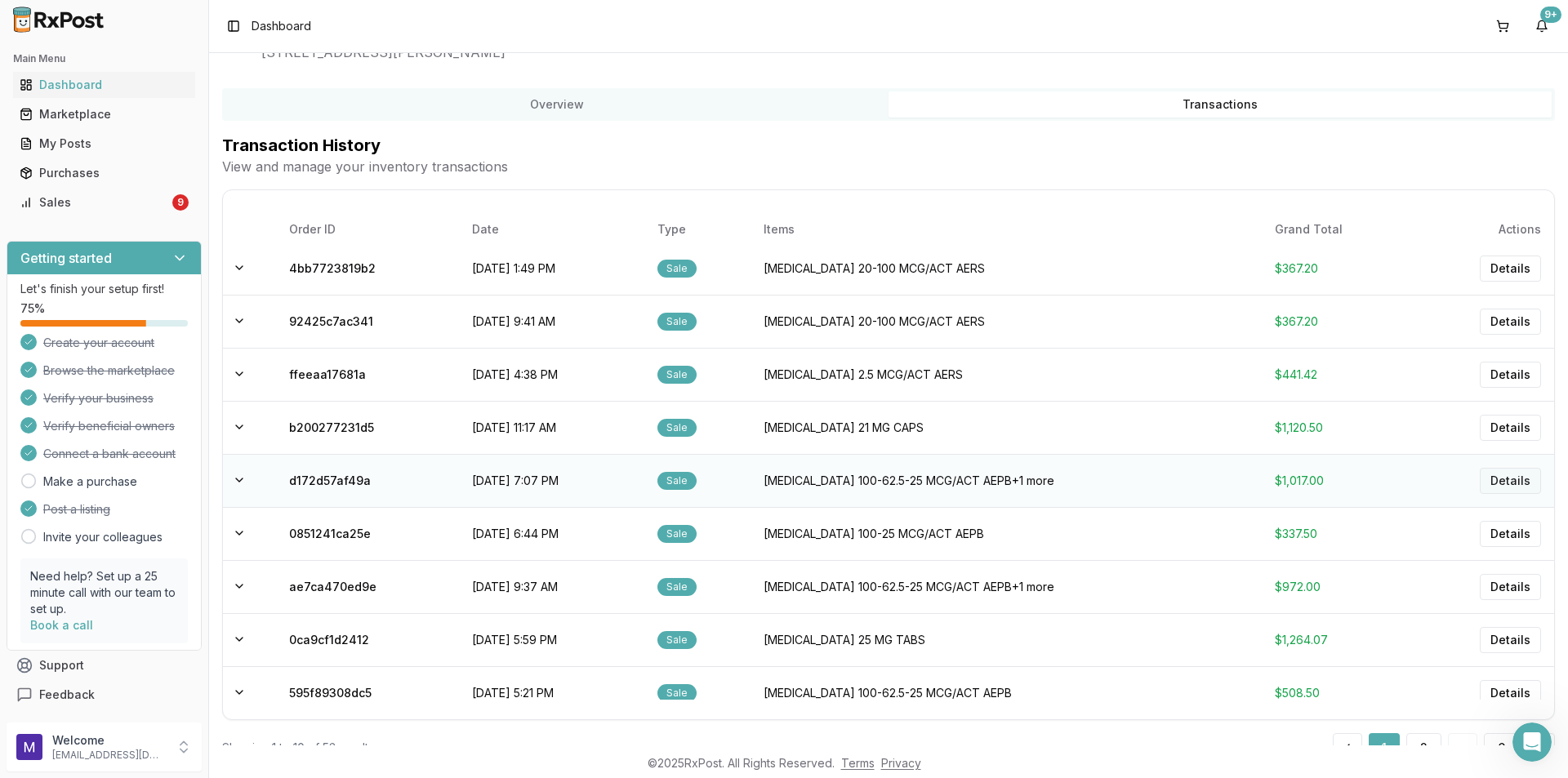
click at [1489, 488] on button "Details" at bounding box center [1510, 481] width 61 height 26
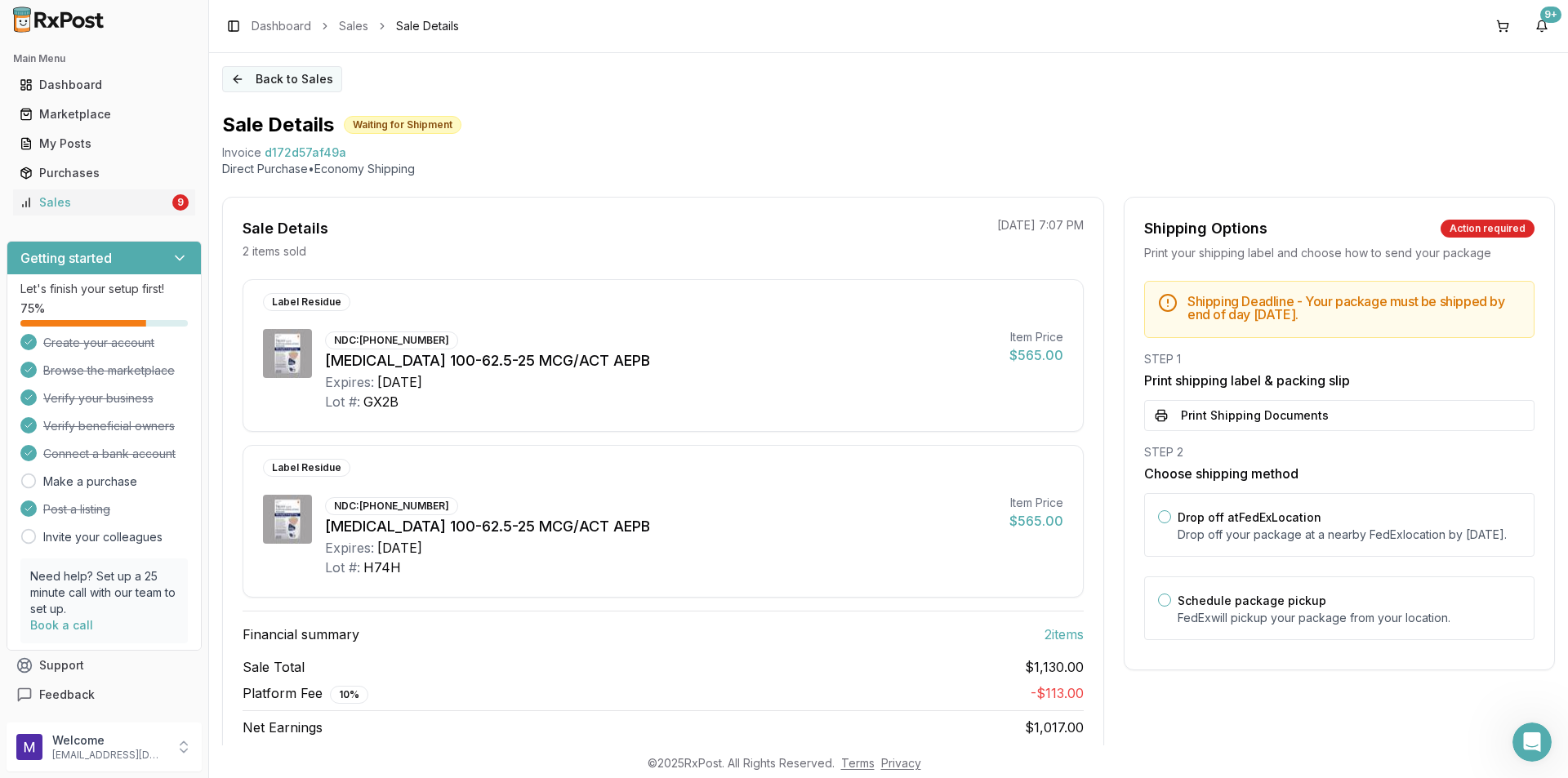
click at [235, 82] on button "Back to Sales" at bounding box center [282, 79] width 120 height 26
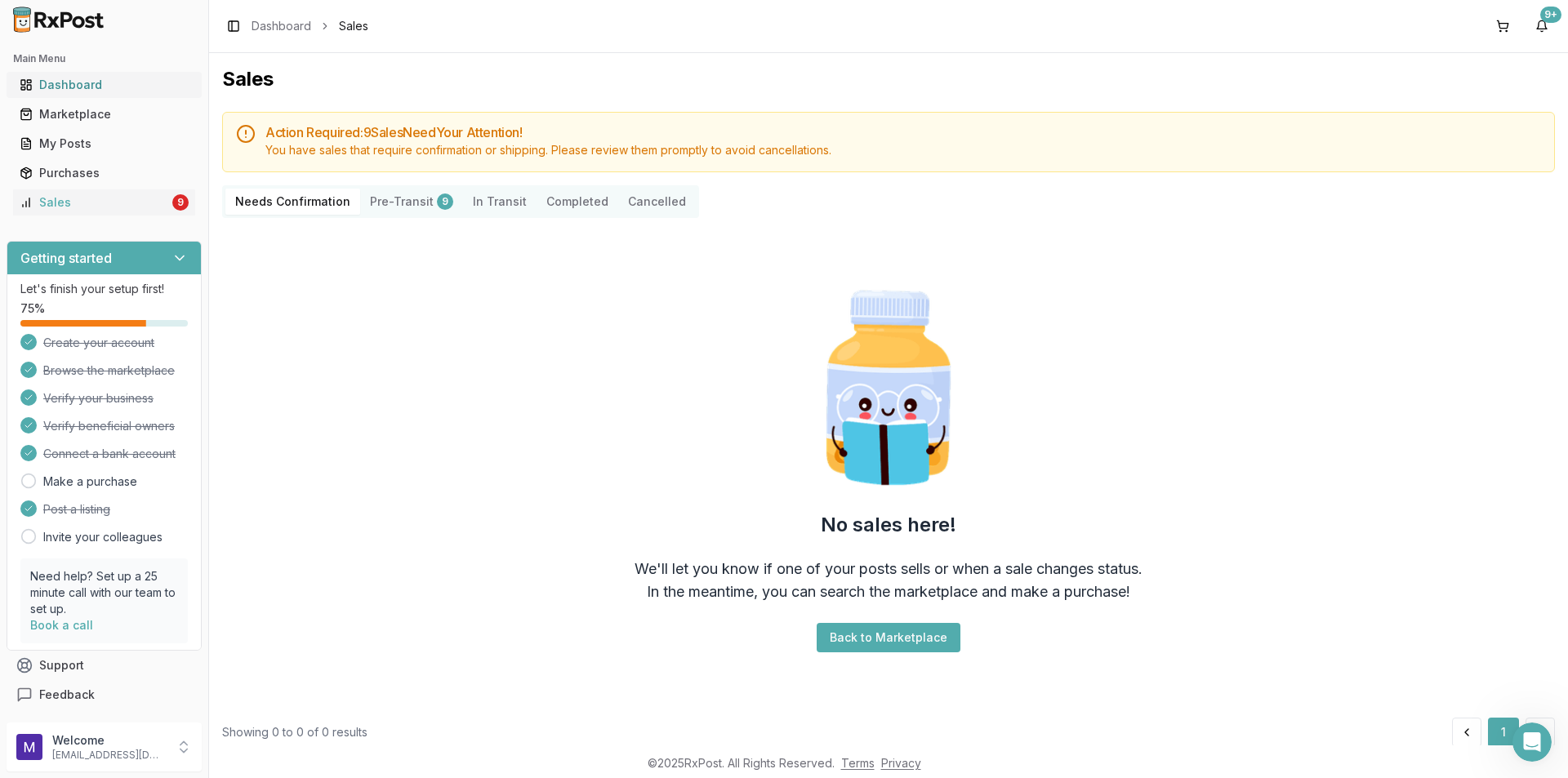
click at [122, 79] on div "Dashboard" at bounding box center [104, 85] width 169 height 17
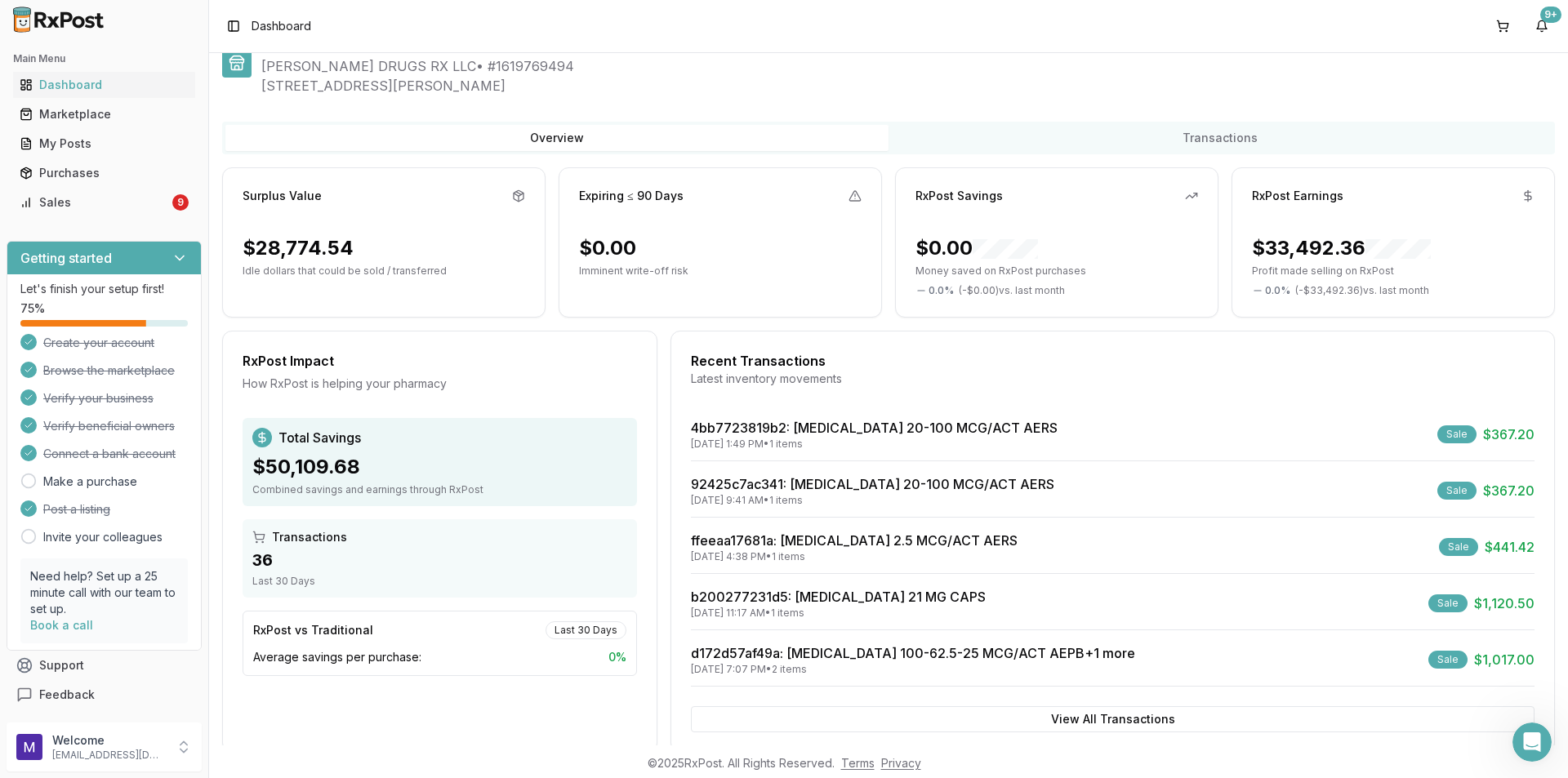
scroll to position [70, 0]
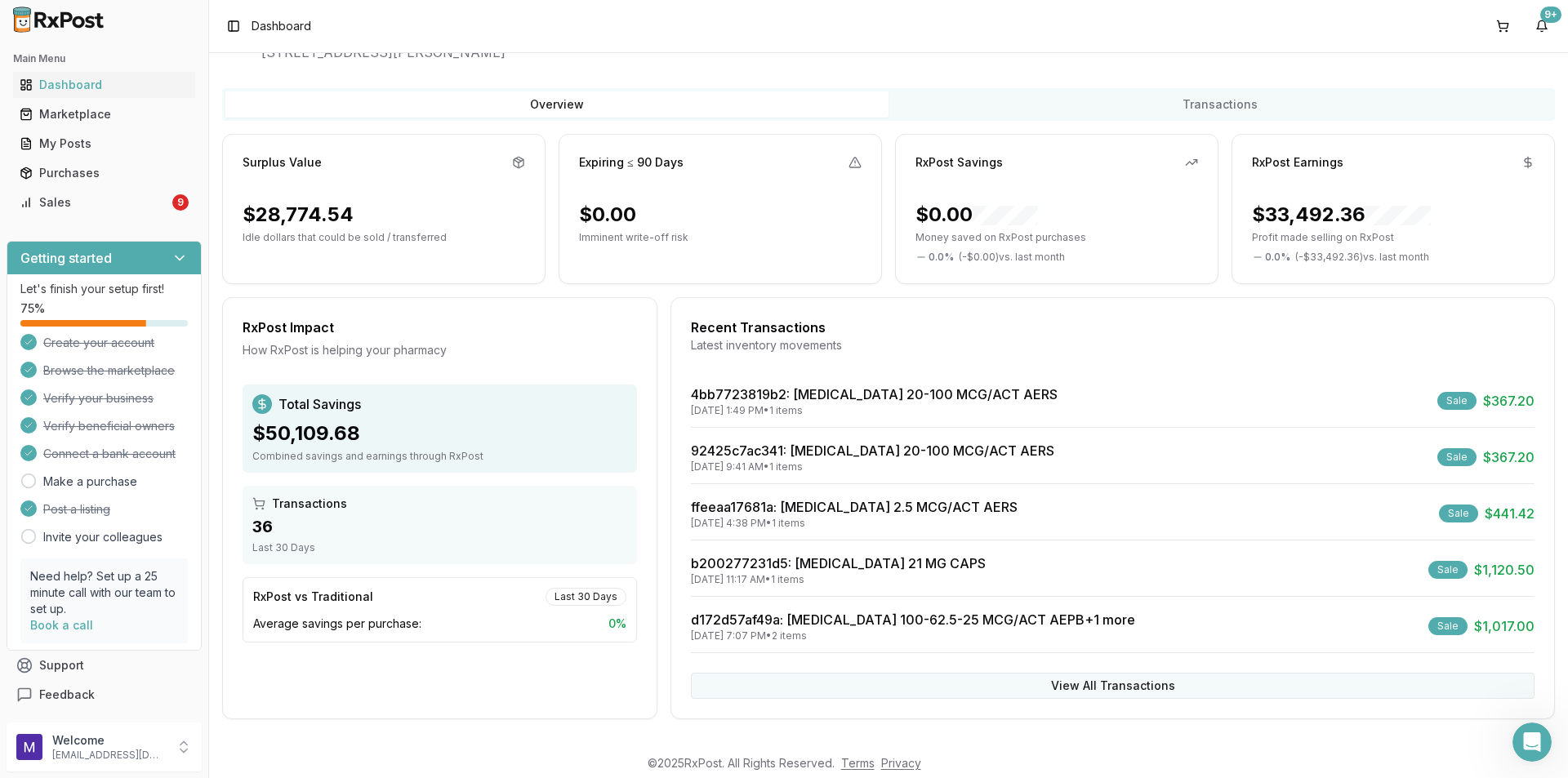
click at [1090, 677] on button "View All Transactions" at bounding box center [1113, 686] width 844 height 26
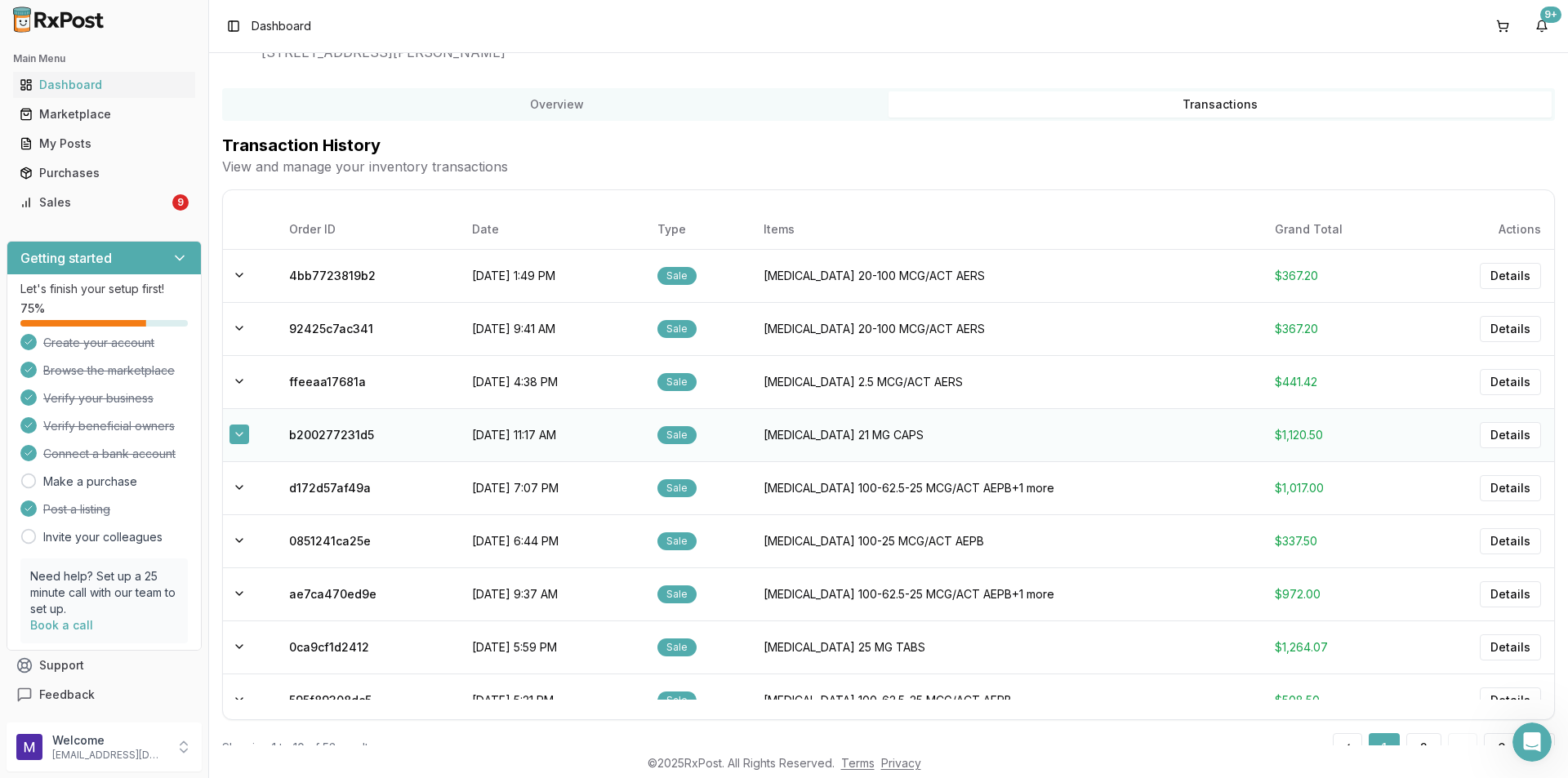
click at [243, 430] on button at bounding box center [239, 434] width 19 height 19
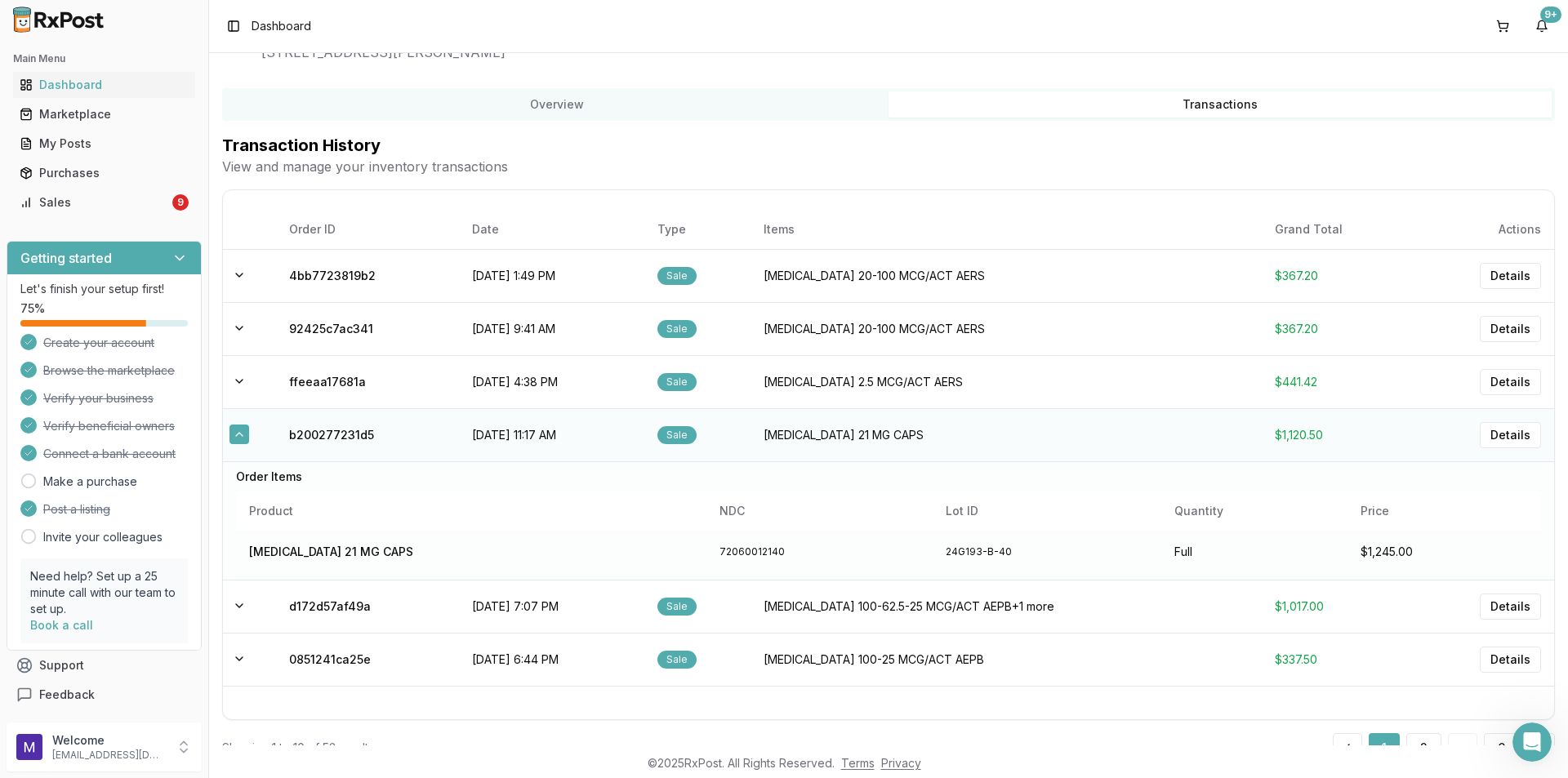
click at [243, 430] on button at bounding box center [239, 434] width 19 height 19
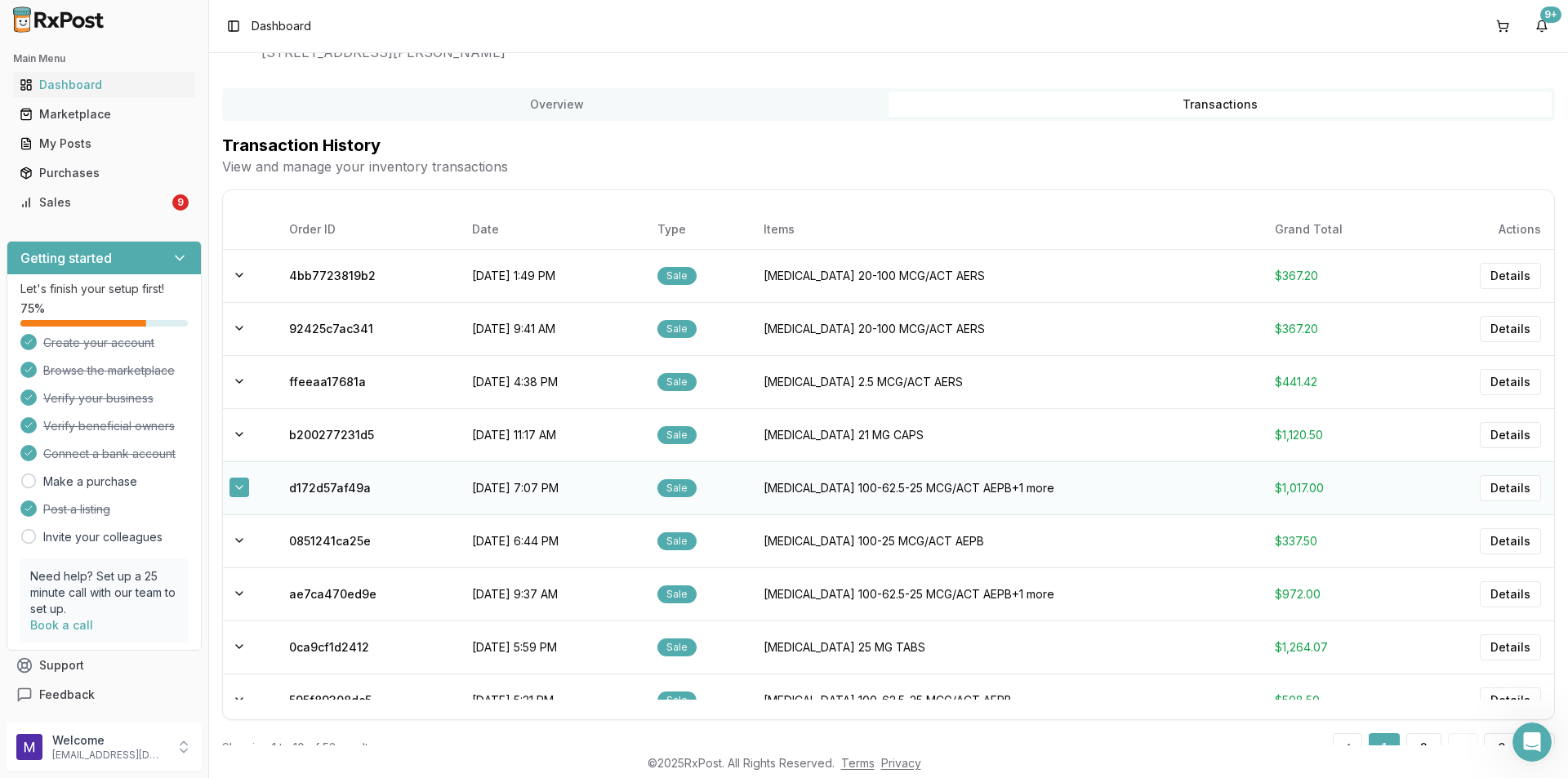
click at [233, 486] on button at bounding box center [239, 487] width 19 height 19
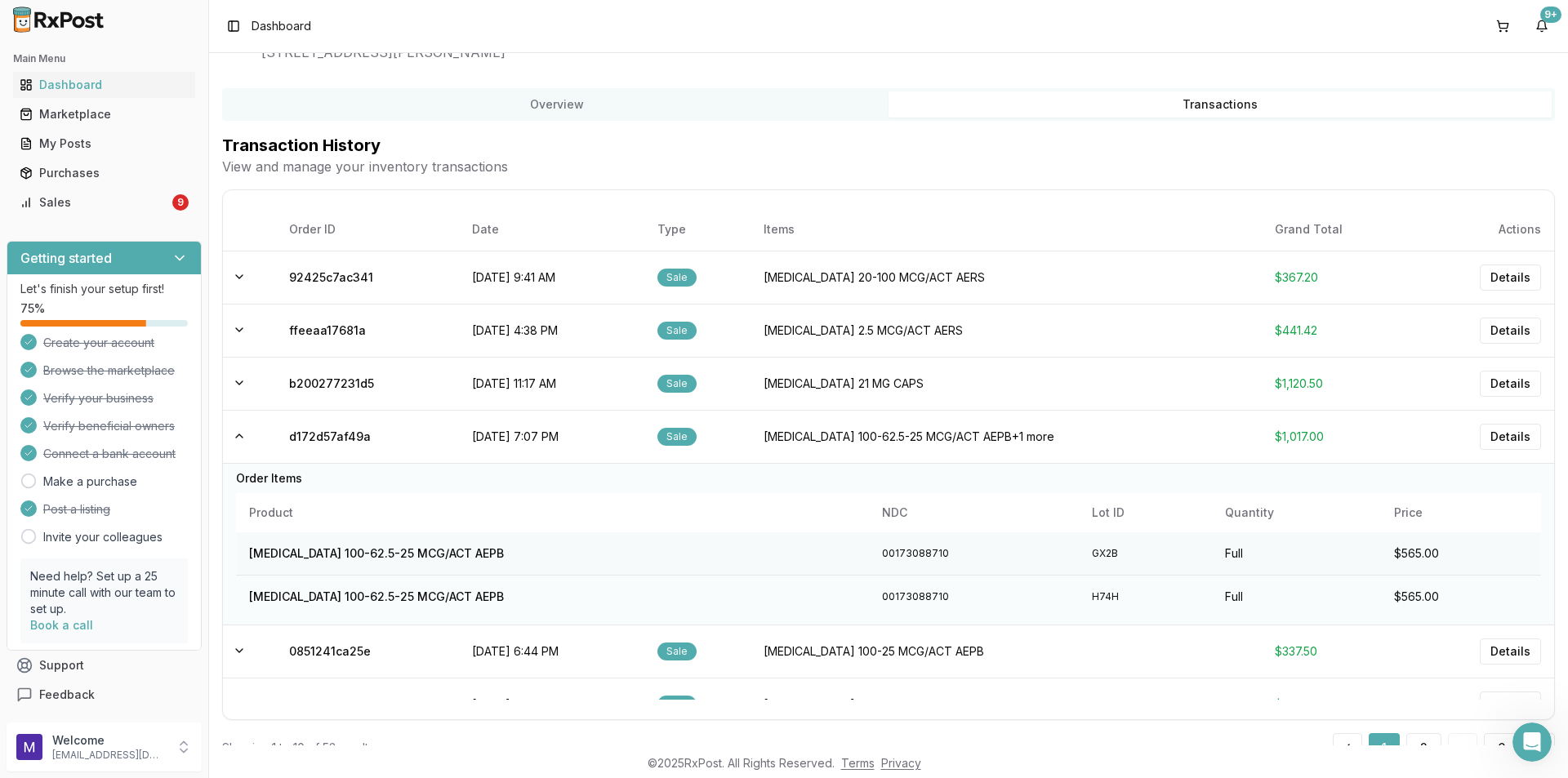
scroll to position [163, 0]
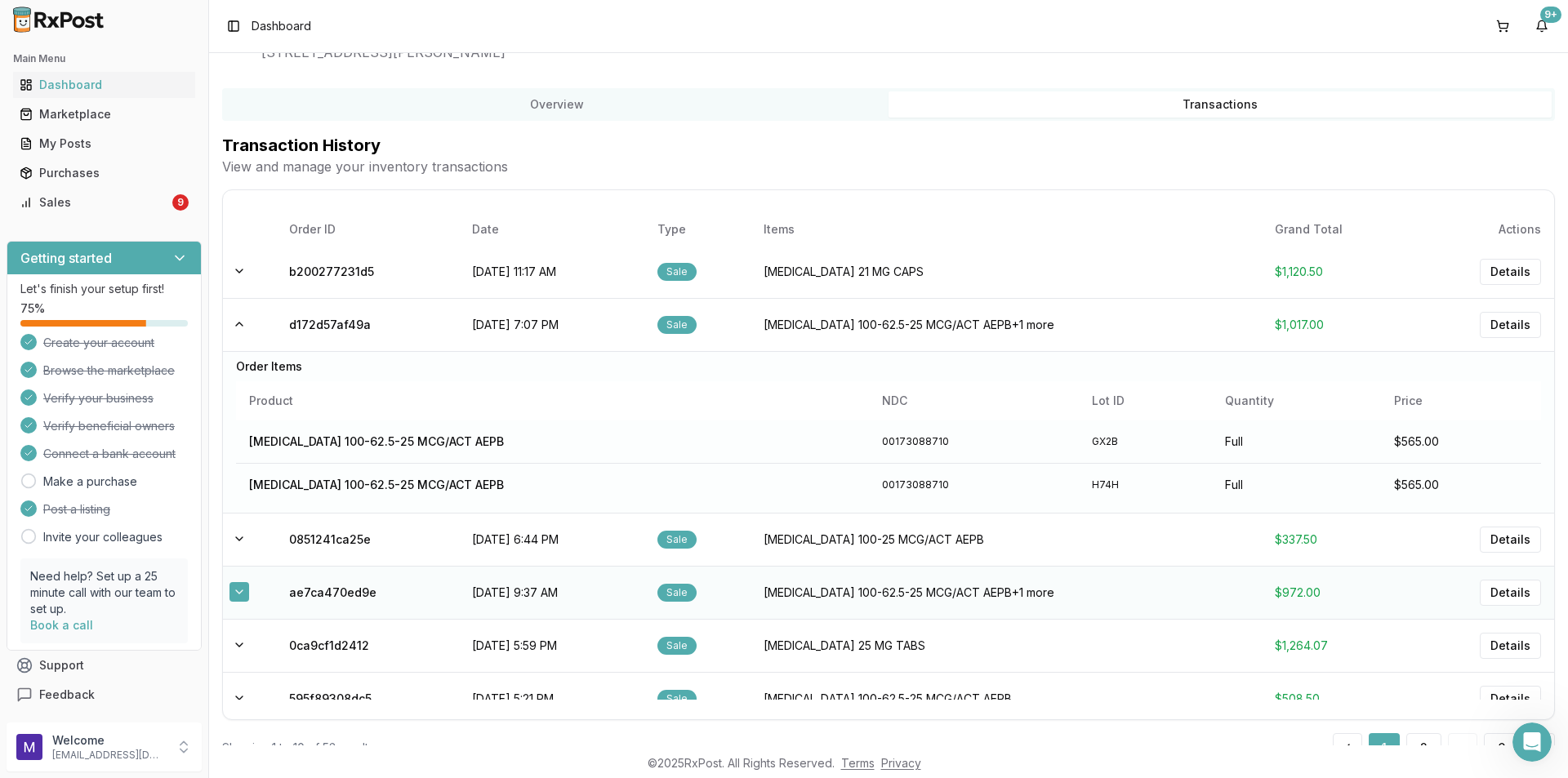
click at [235, 593] on button at bounding box center [239, 592] width 19 height 19
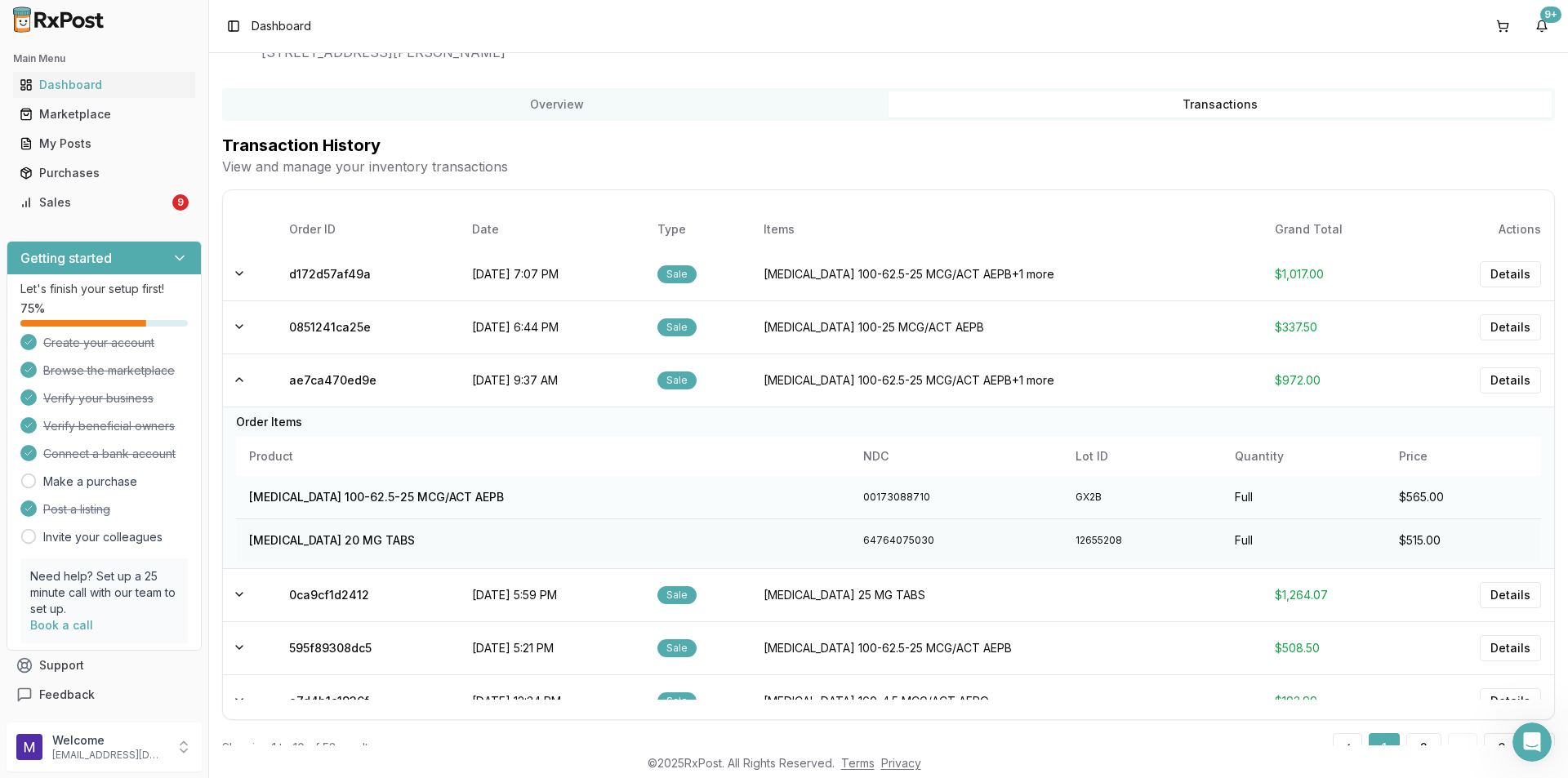
scroll to position [242, 0]
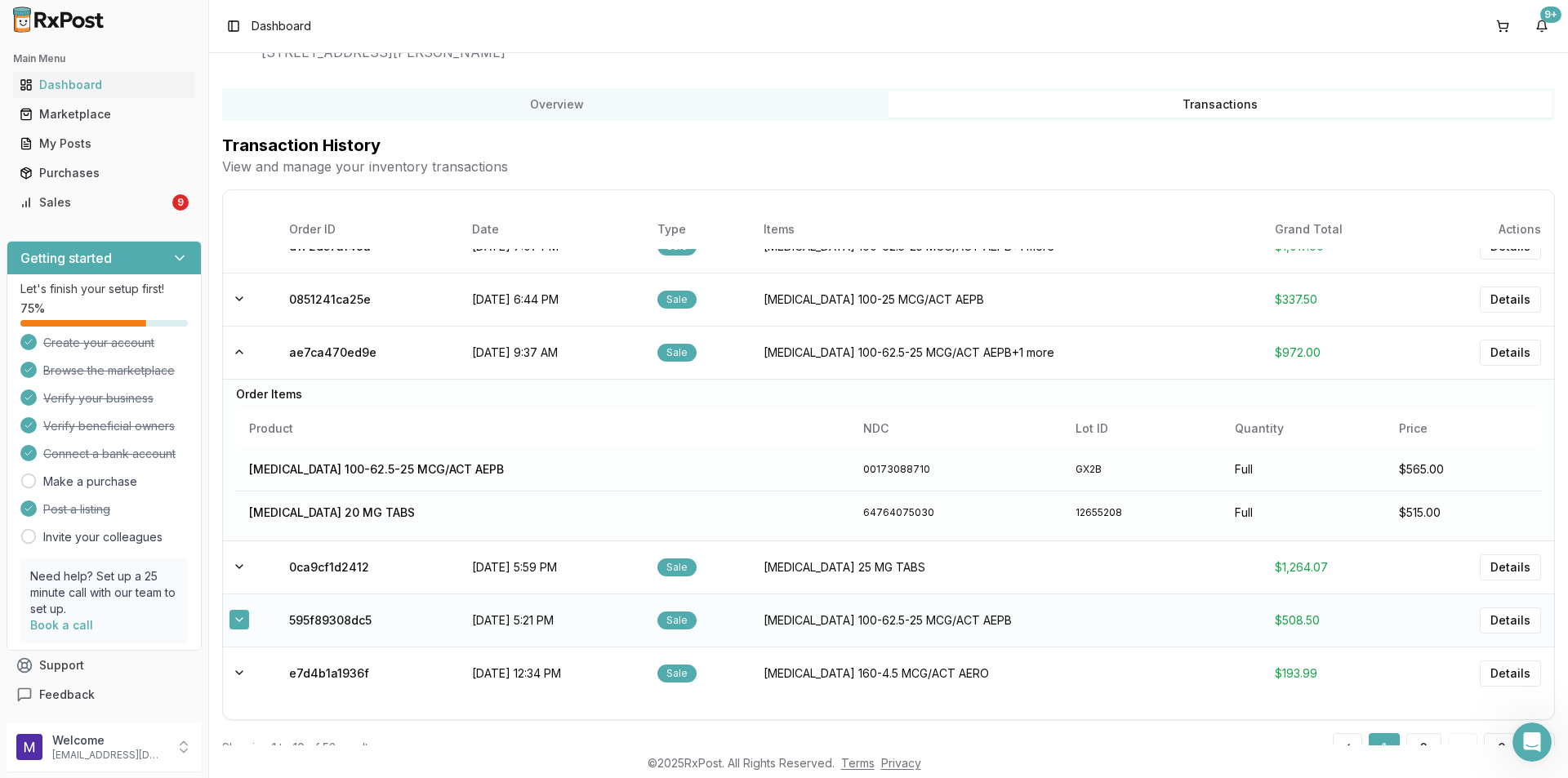
click at [230, 625] on button at bounding box center [239, 619] width 19 height 19
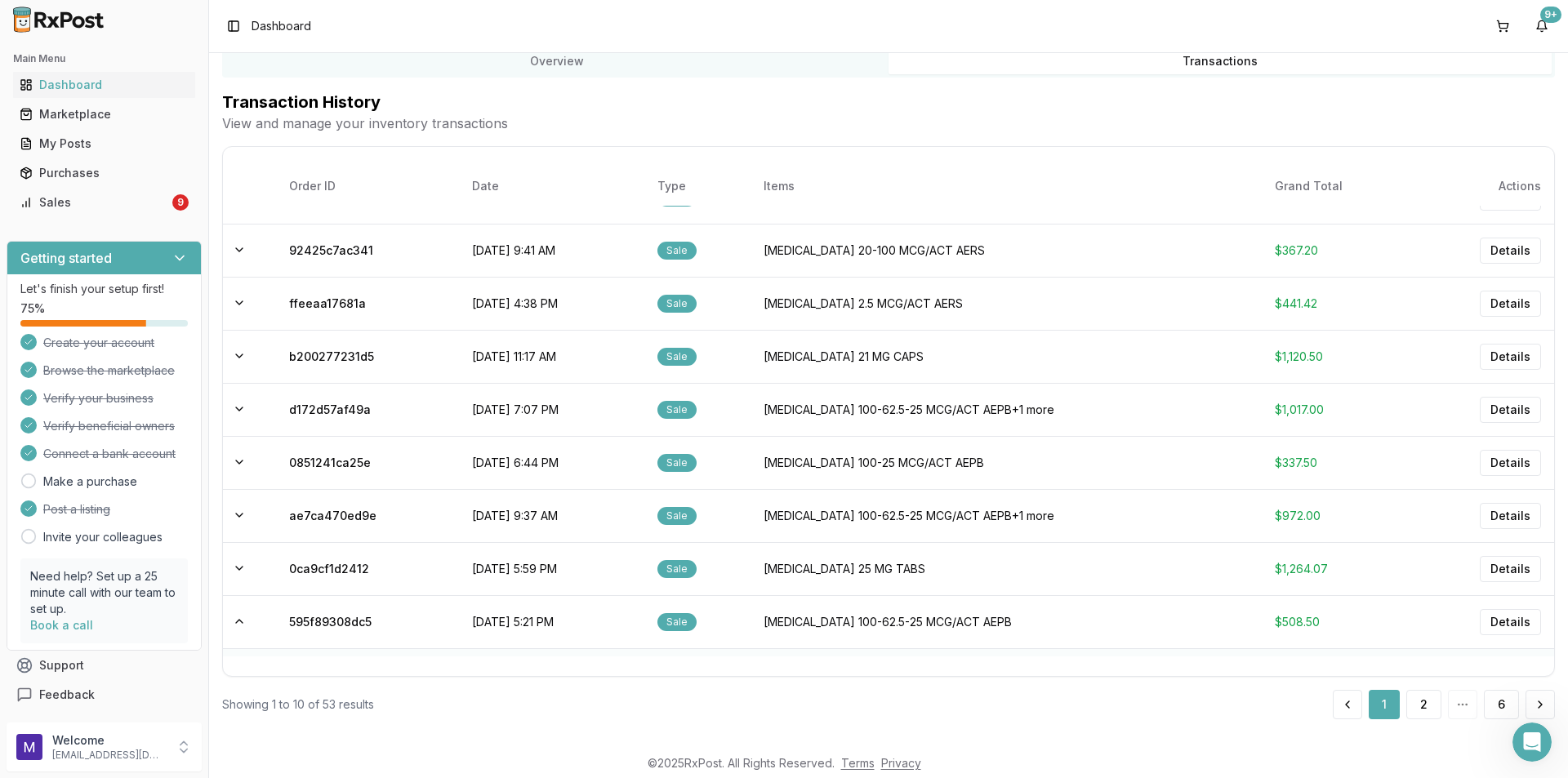
scroll to position [198, 0]
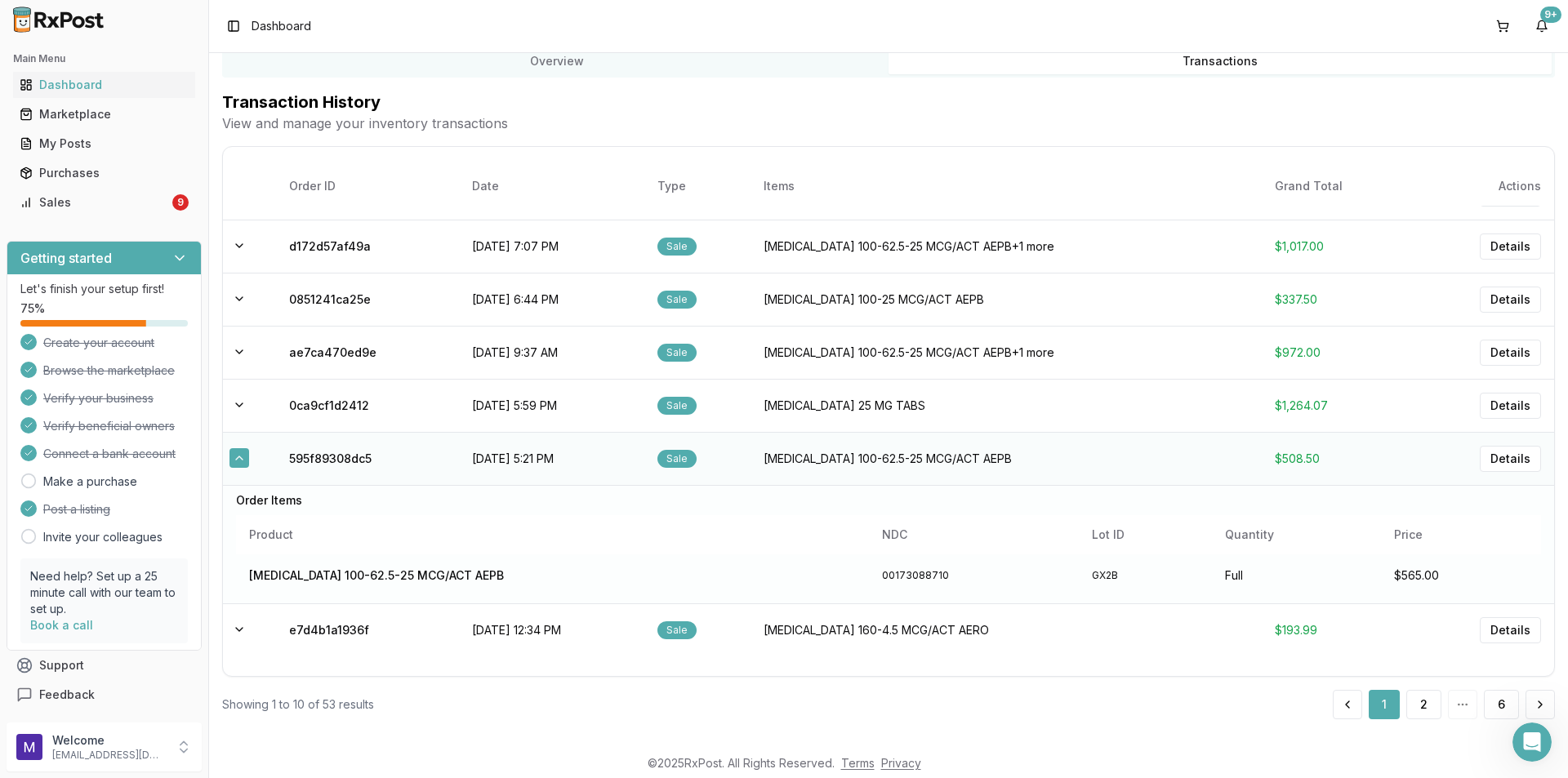
click at [232, 460] on button at bounding box center [239, 458] width 19 height 19
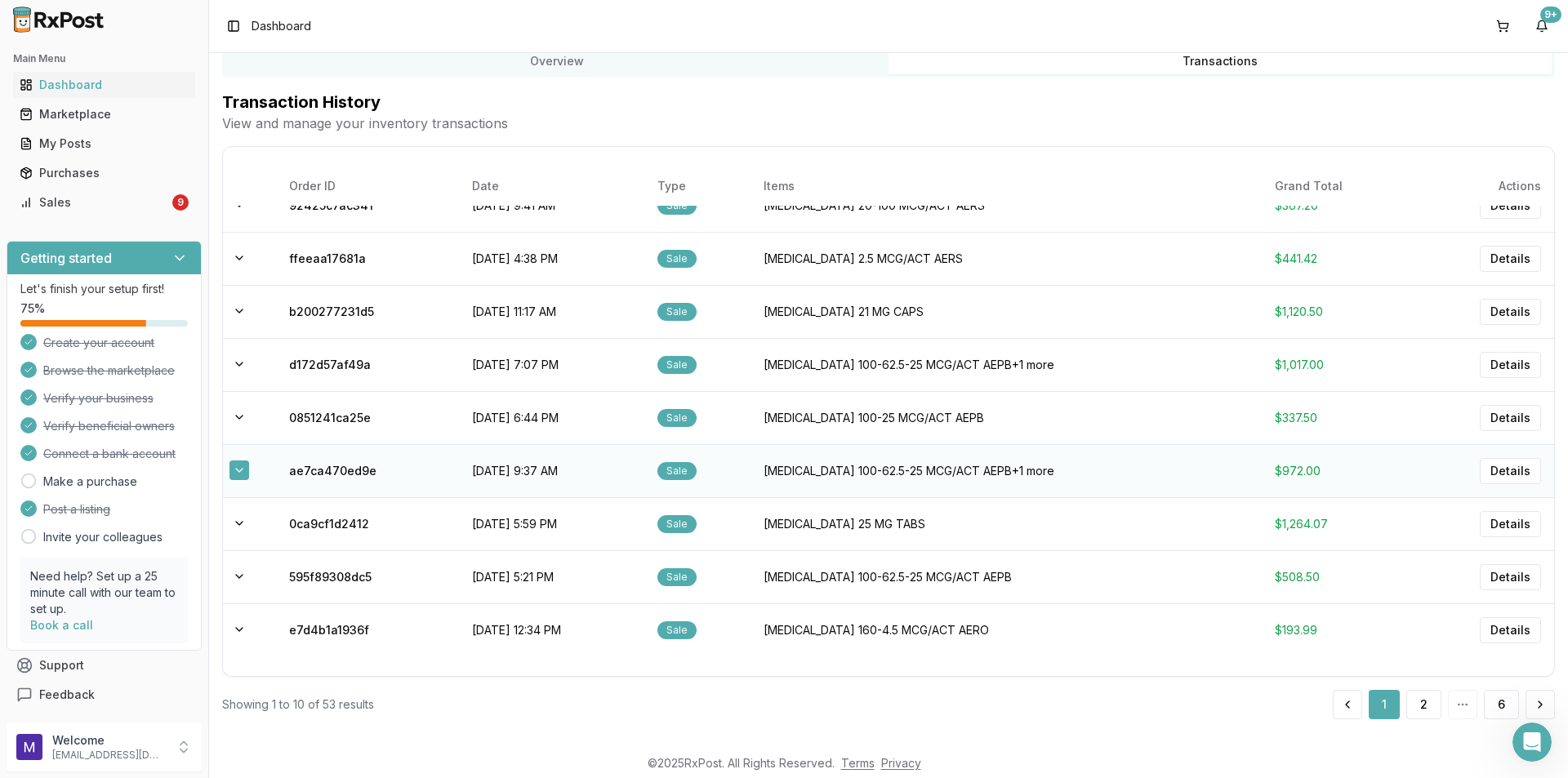
click at [240, 465] on button at bounding box center [239, 470] width 19 height 19
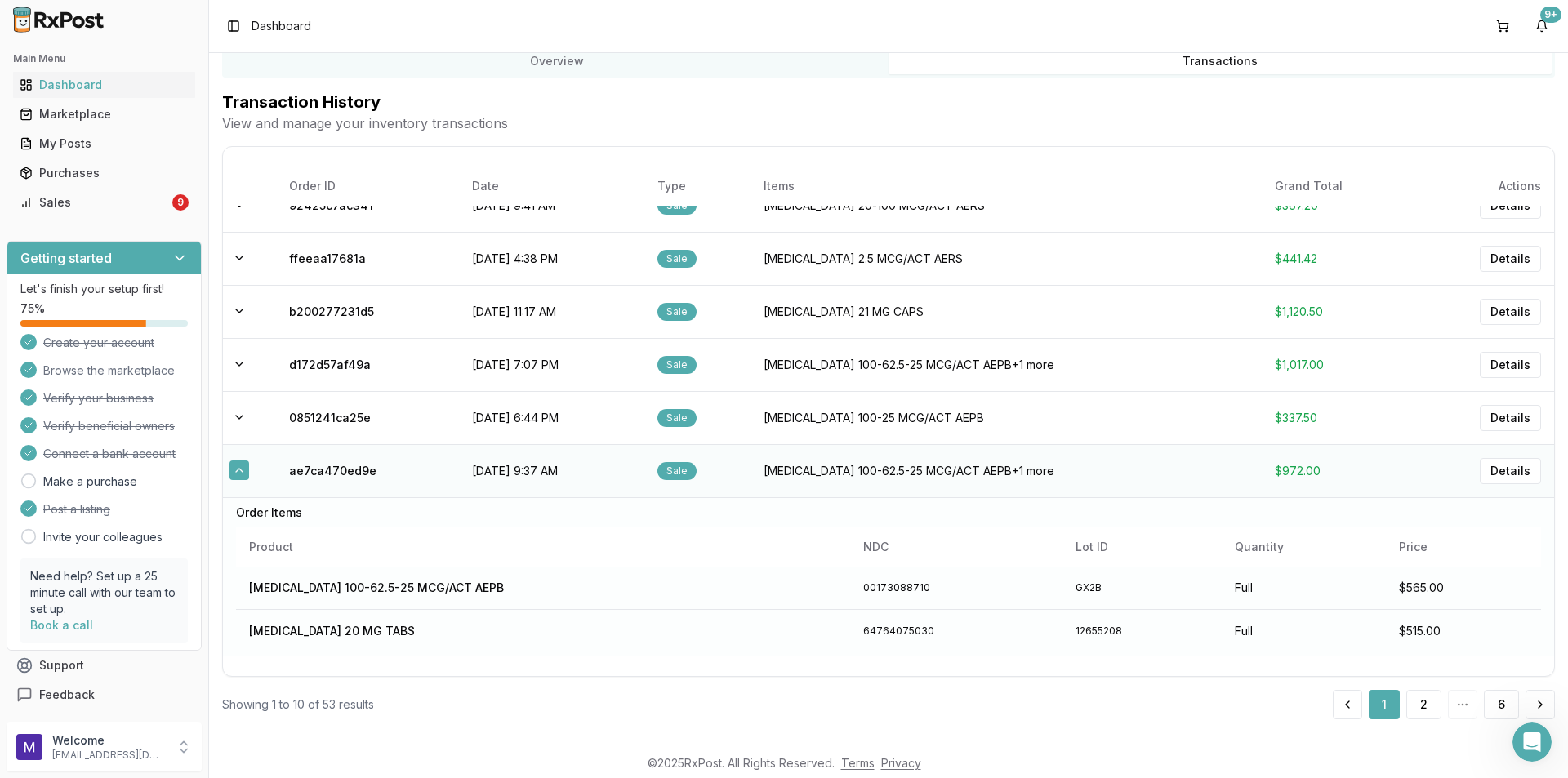
click at [240, 465] on button at bounding box center [239, 470] width 19 height 19
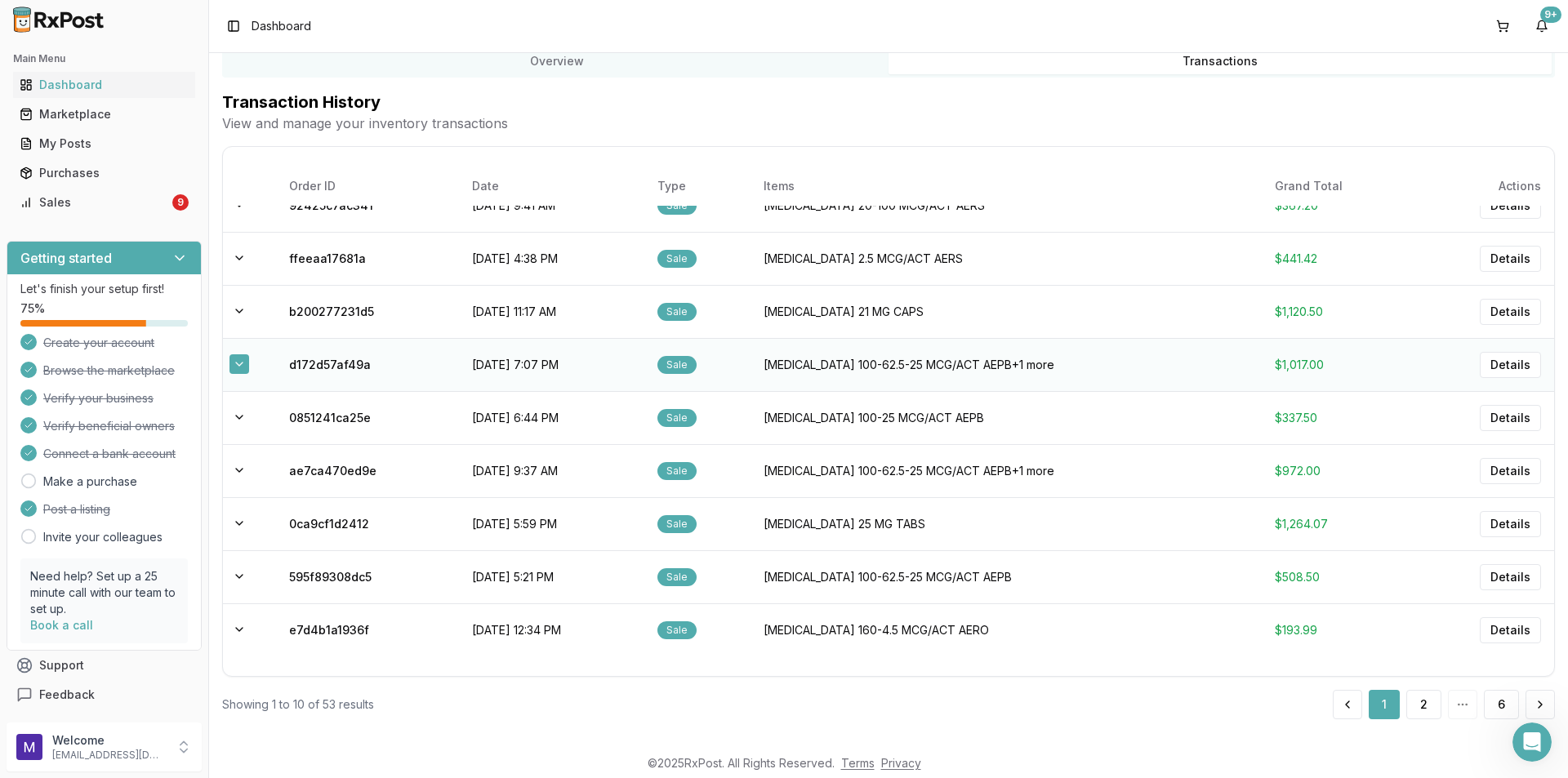
click at [246, 370] on button at bounding box center [239, 364] width 19 height 19
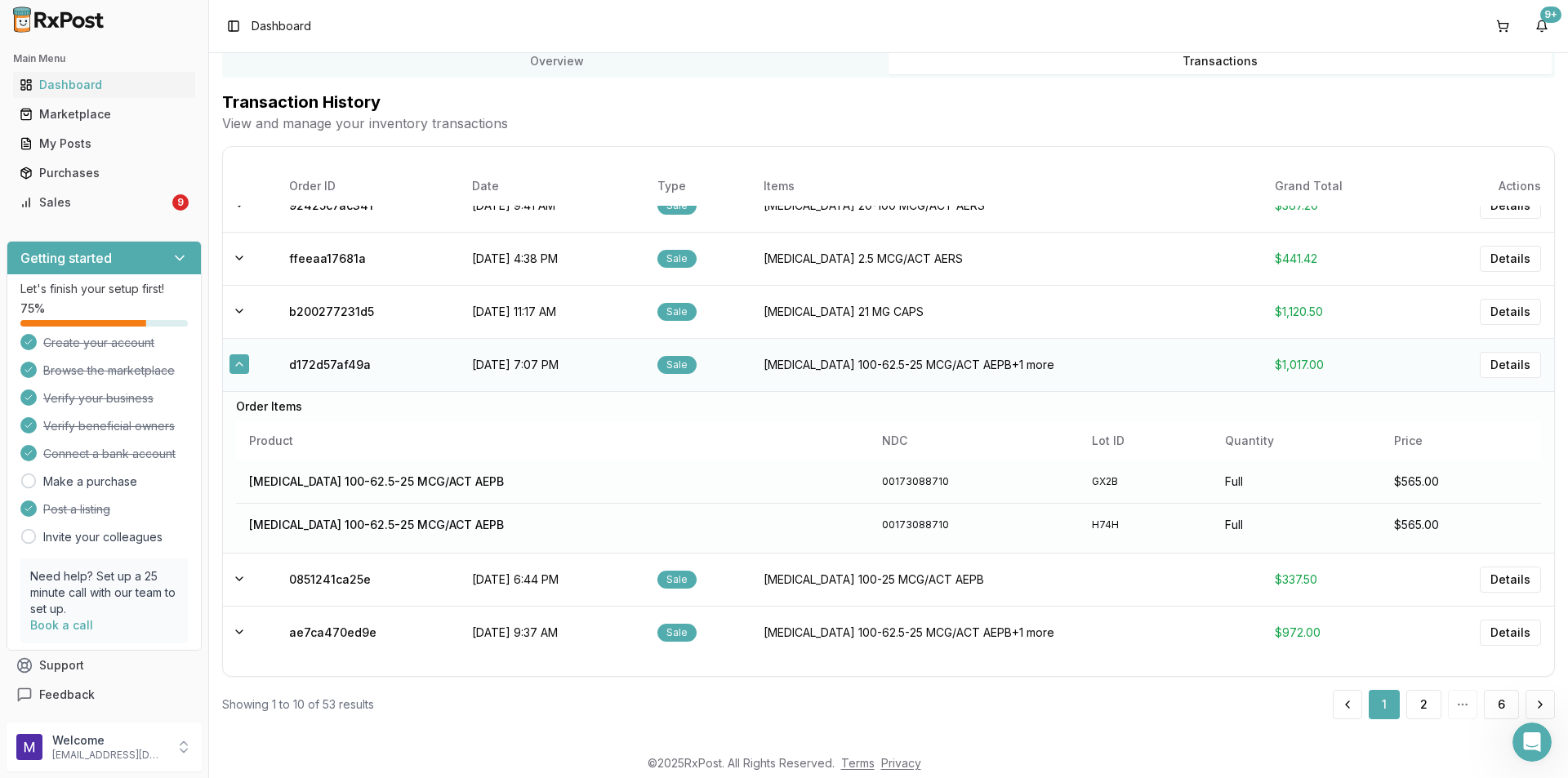
click at [246, 370] on button at bounding box center [239, 364] width 19 height 19
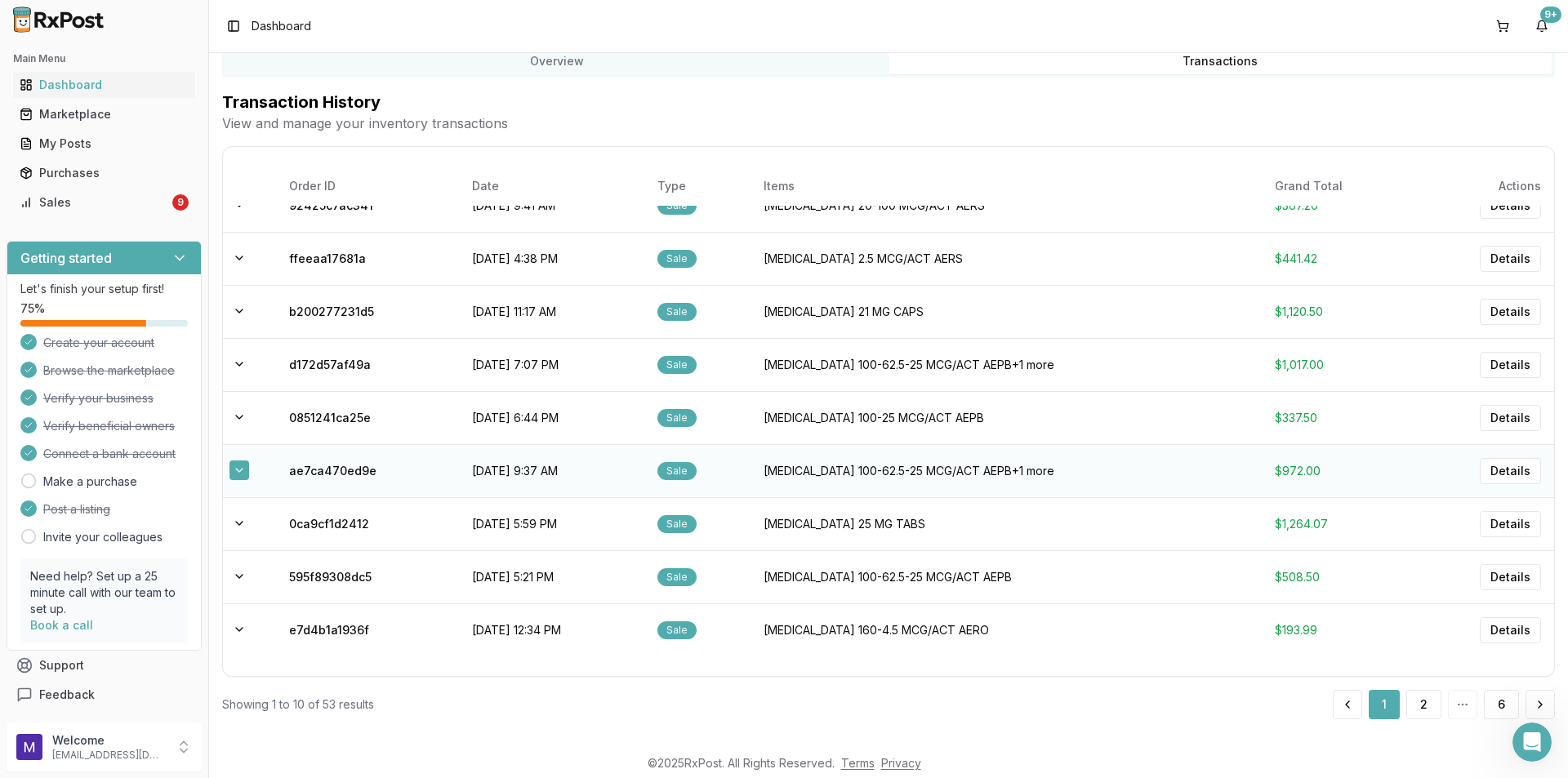
click at [235, 475] on button at bounding box center [239, 470] width 19 height 19
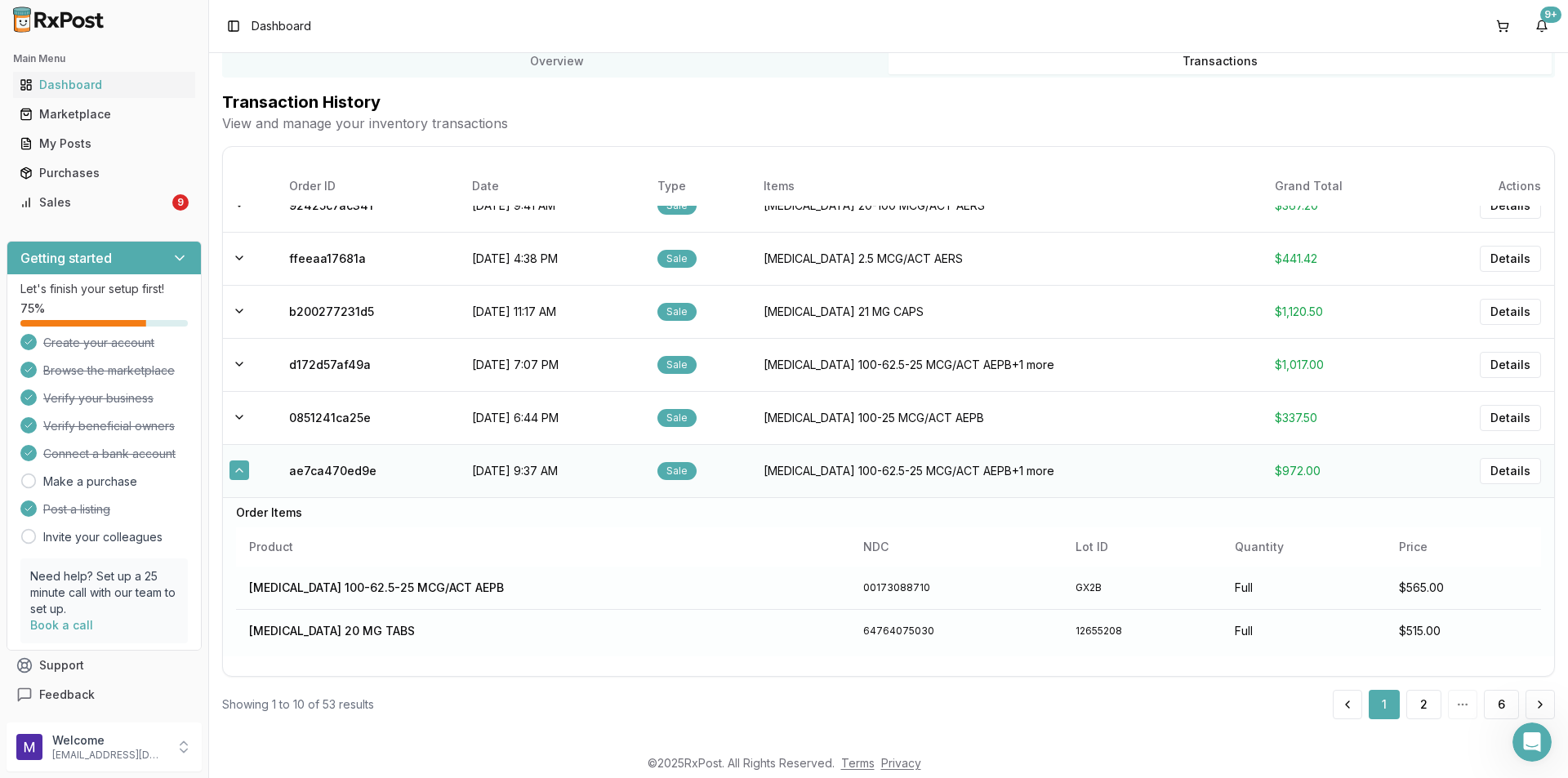
click at [235, 475] on button at bounding box center [239, 470] width 19 height 19
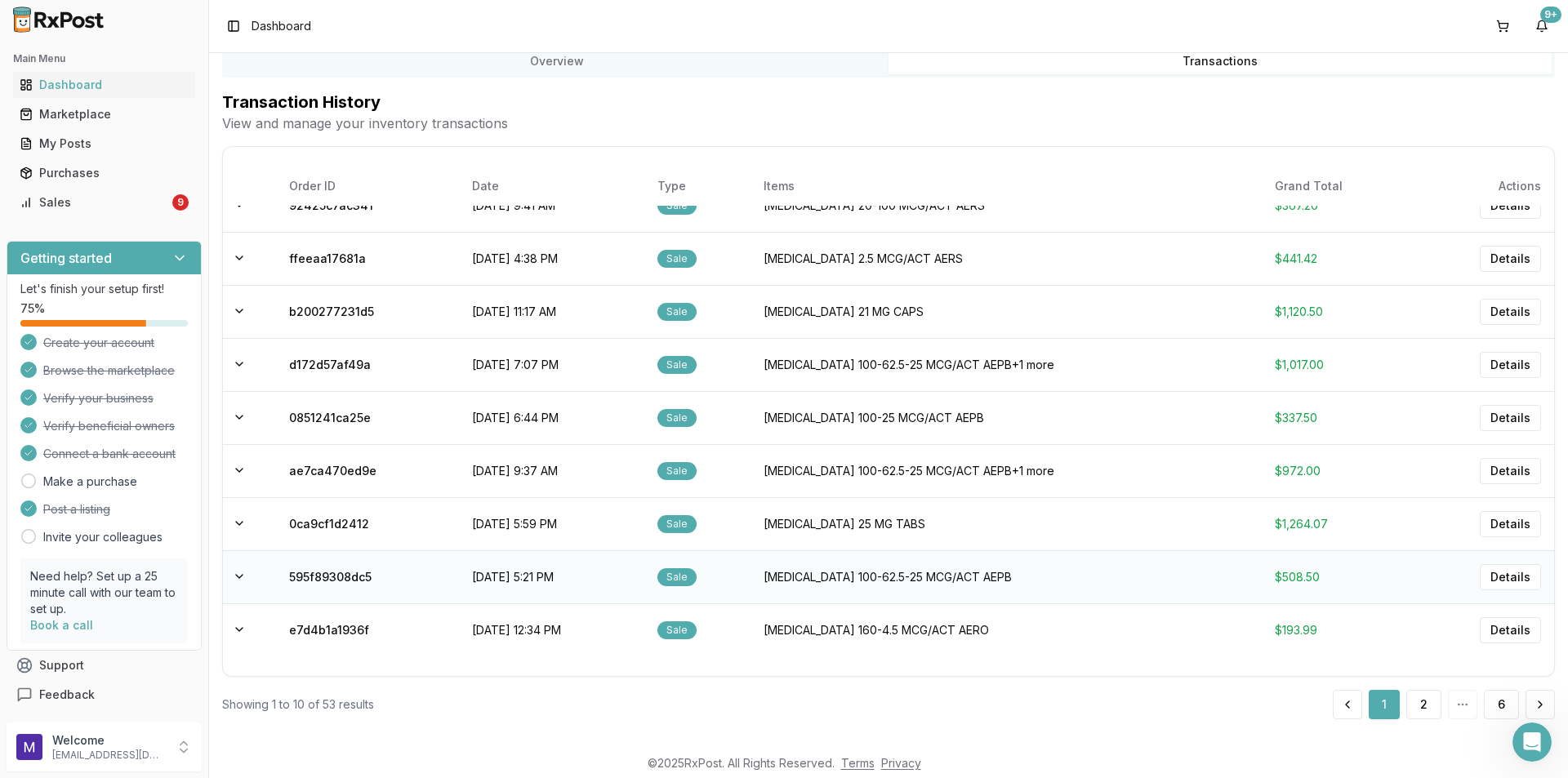
click at [251, 576] on td at bounding box center [250, 577] width 53 height 53
click at [236, 570] on button at bounding box center [239, 576] width 19 height 19
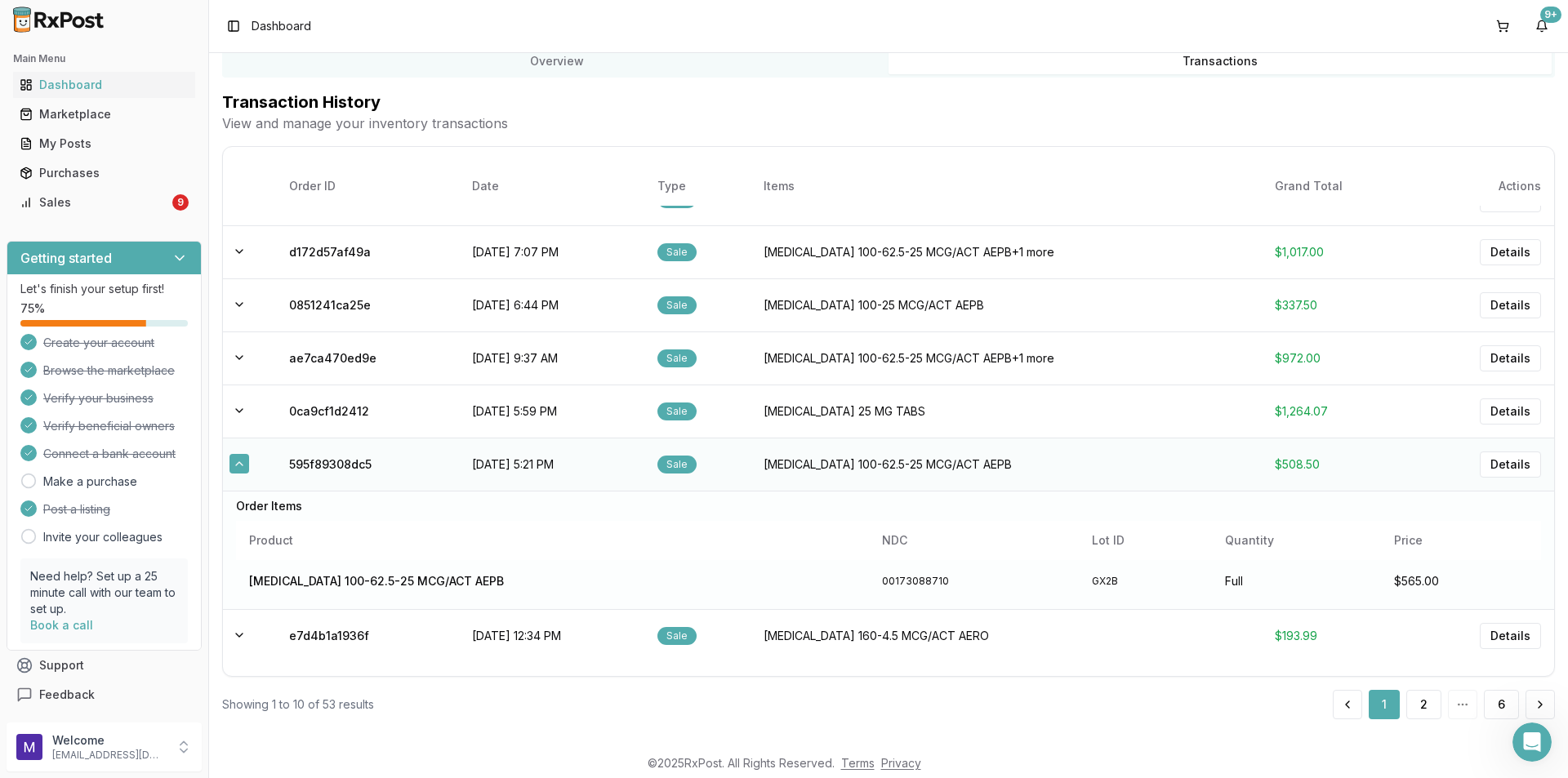
scroll to position [198, 0]
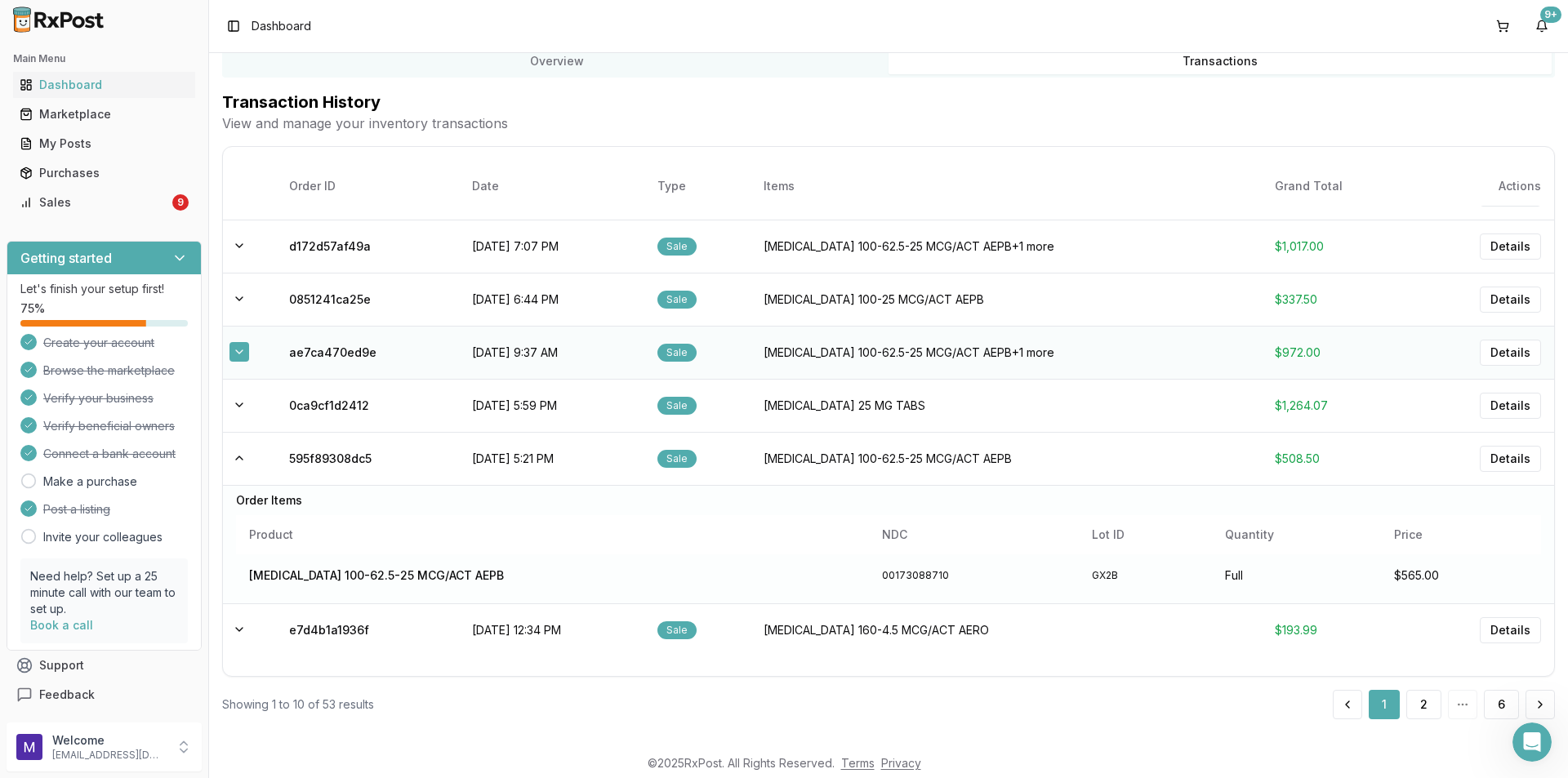
click at [246, 344] on button at bounding box center [239, 352] width 19 height 19
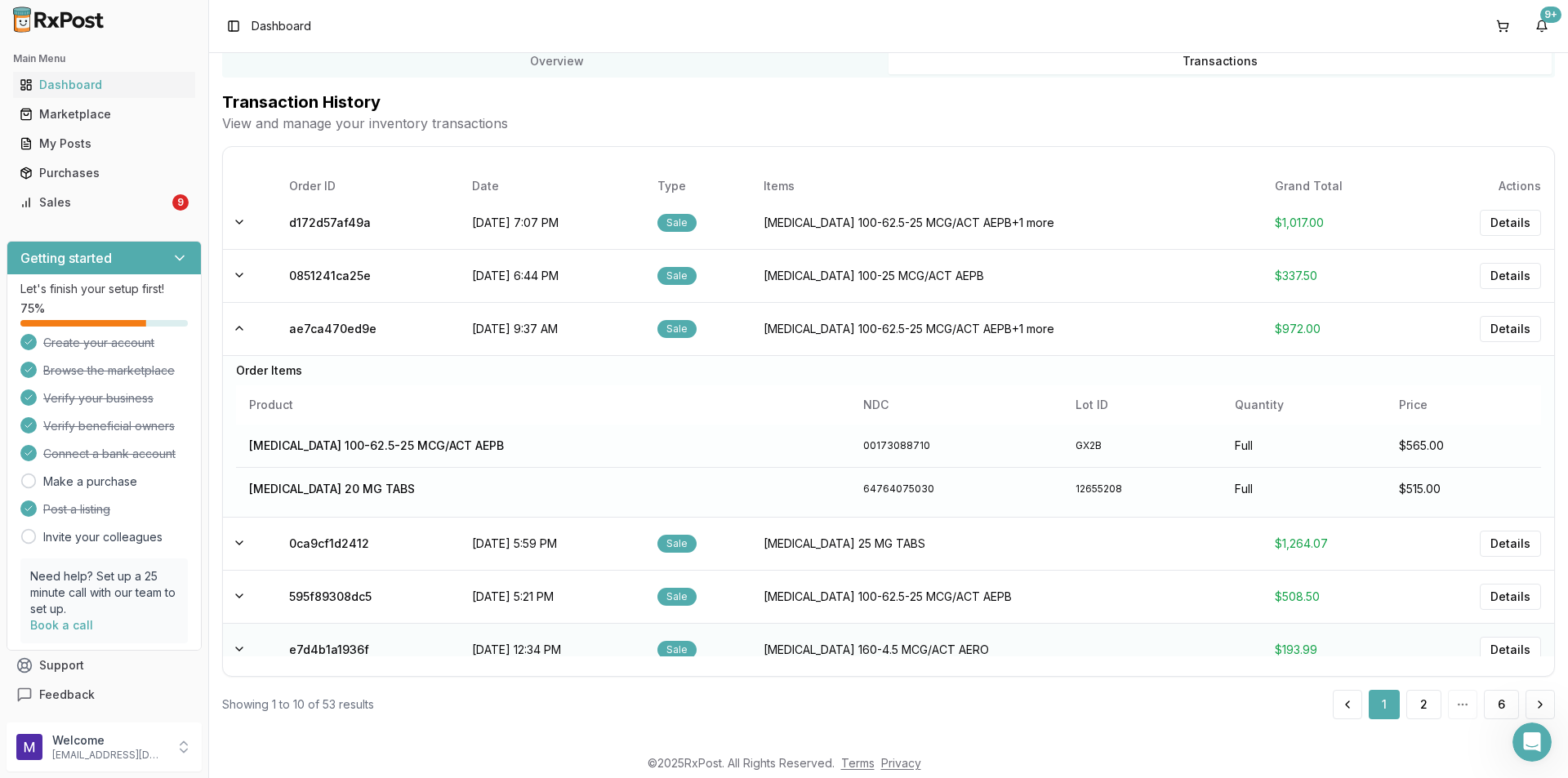
scroll to position [242, 0]
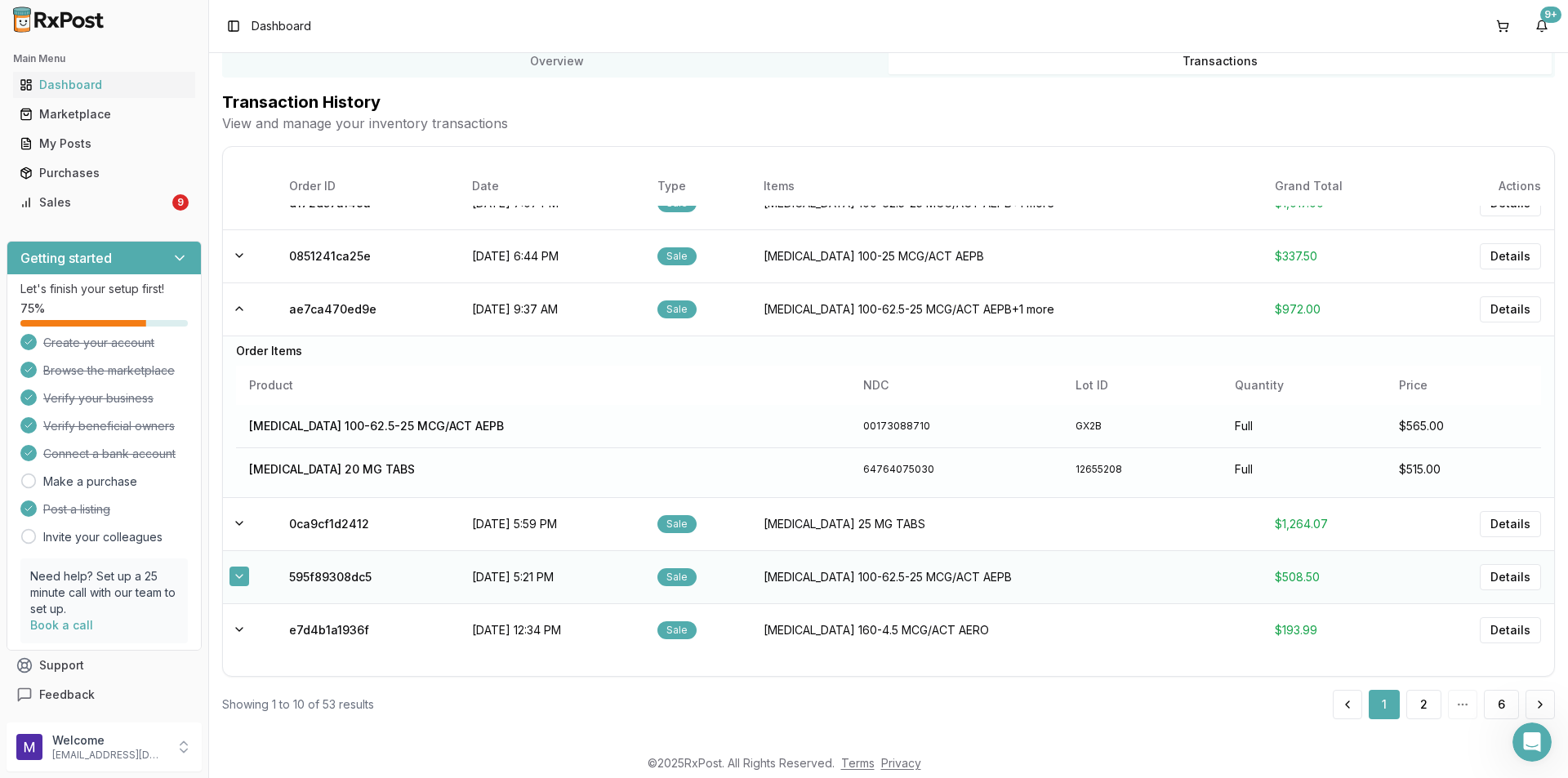
click at [238, 579] on button at bounding box center [239, 576] width 19 height 19
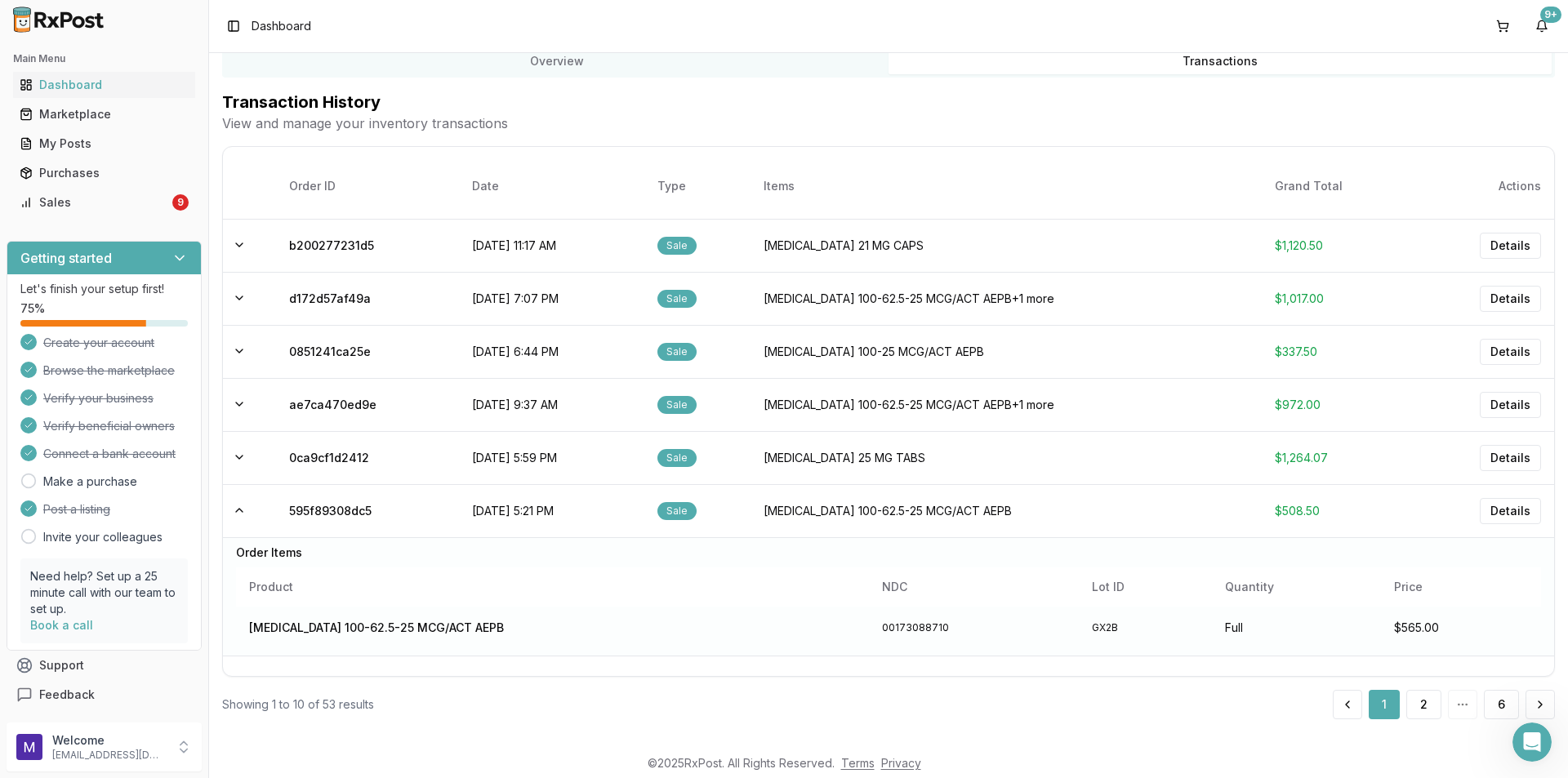
scroll to position [0, 0]
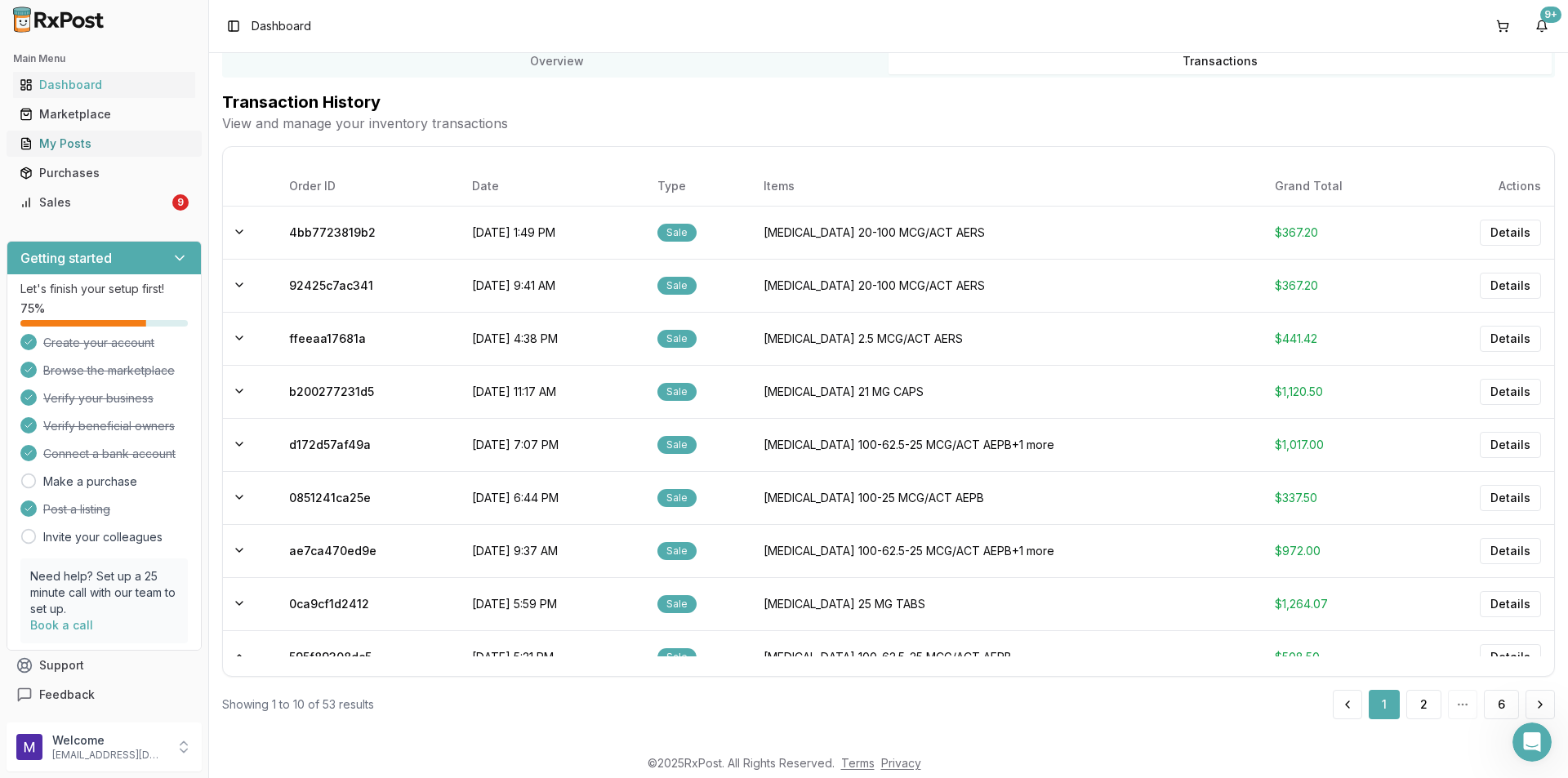
click at [76, 139] on div "My Posts" at bounding box center [104, 144] width 169 height 17
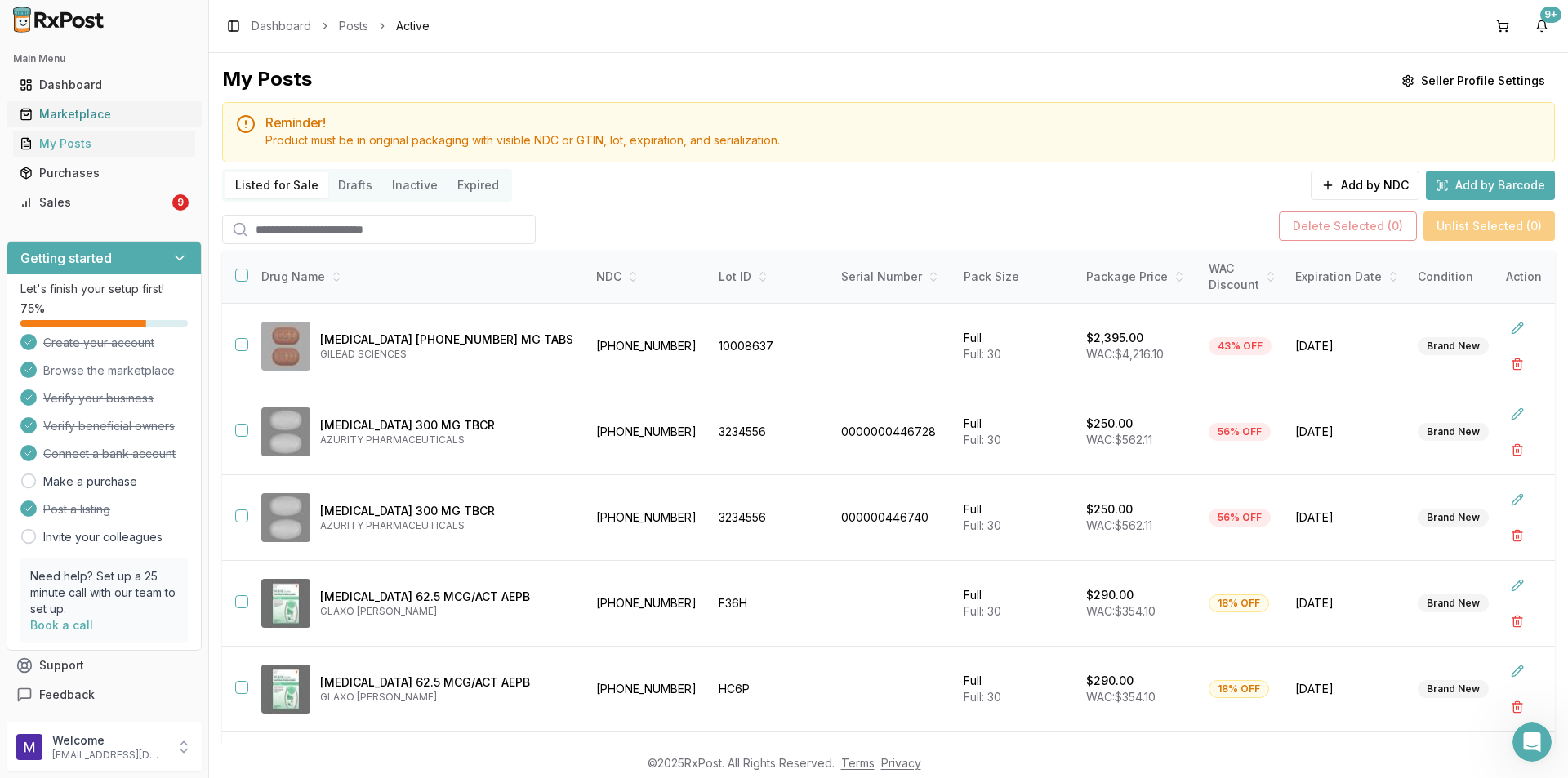
click at [113, 102] on link "Marketplace" at bounding box center [104, 114] width 182 height 29
